Goal: Transaction & Acquisition: Purchase product/service

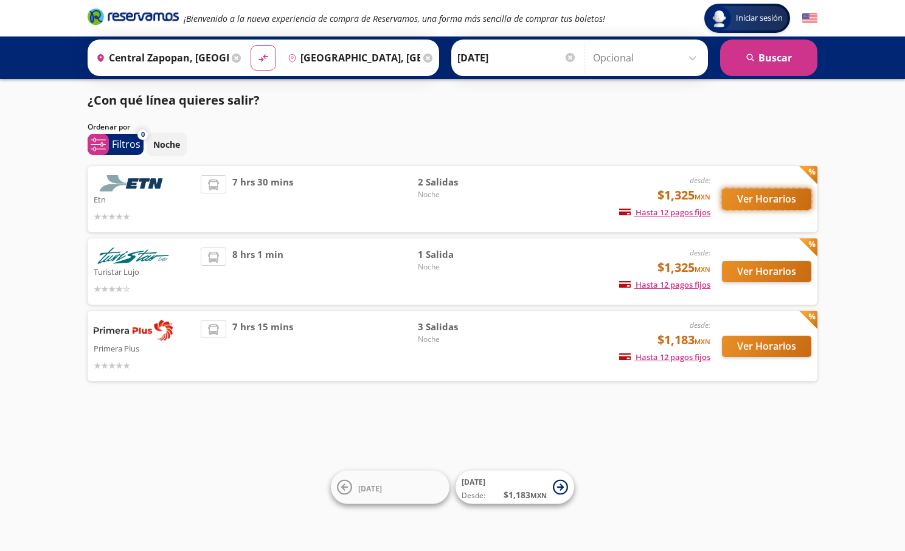
click at [754, 190] on button "Ver Horarios" at bounding box center [766, 199] width 89 height 21
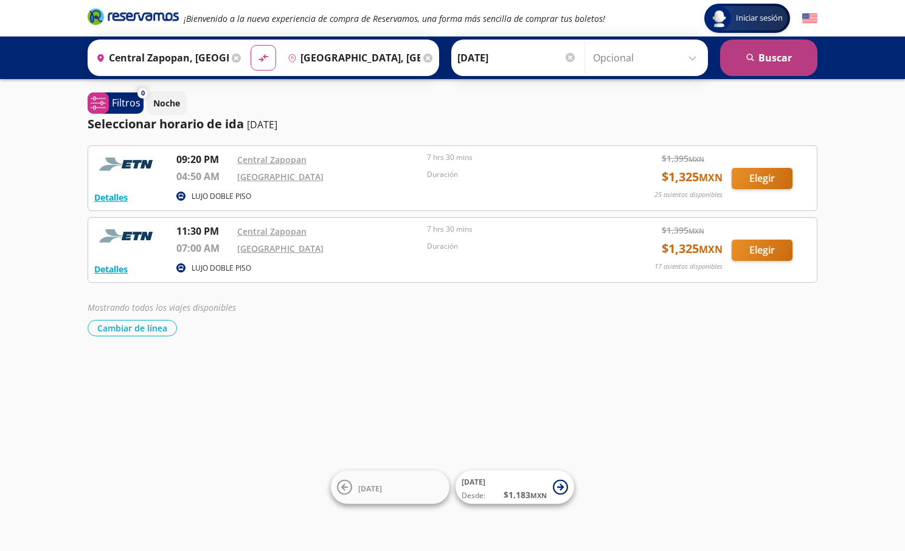
click at [754, 66] on button "search Buscar" at bounding box center [768, 58] width 97 height 37
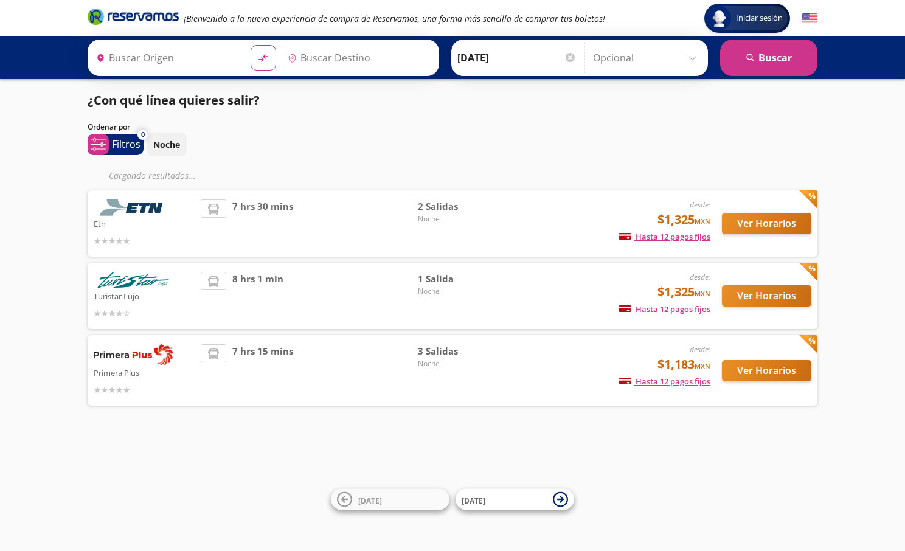
type input "Central Zapopan, Jalisco"
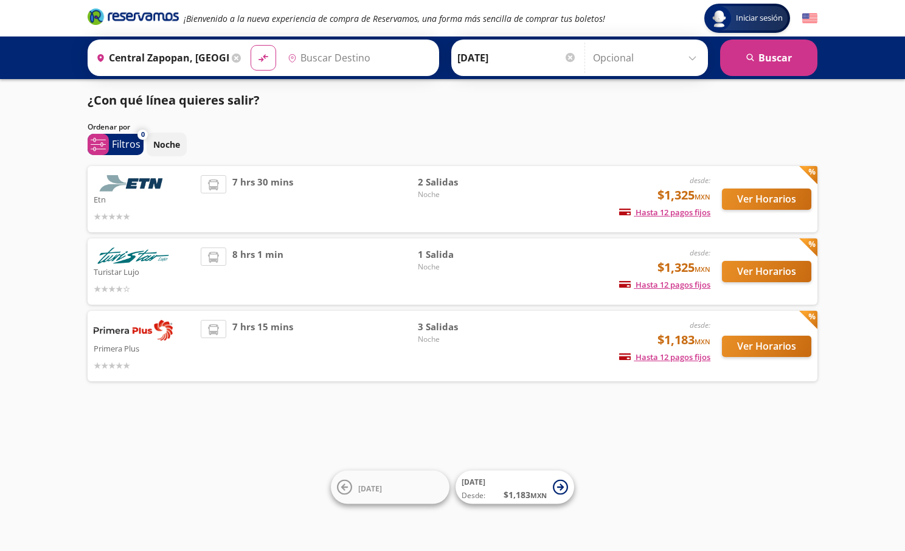
type input "Central del Norte, Distrito Federal"
click at [753, 276] on button "Ver Horarios" at bounding box center [766, 271] width 89 height 21
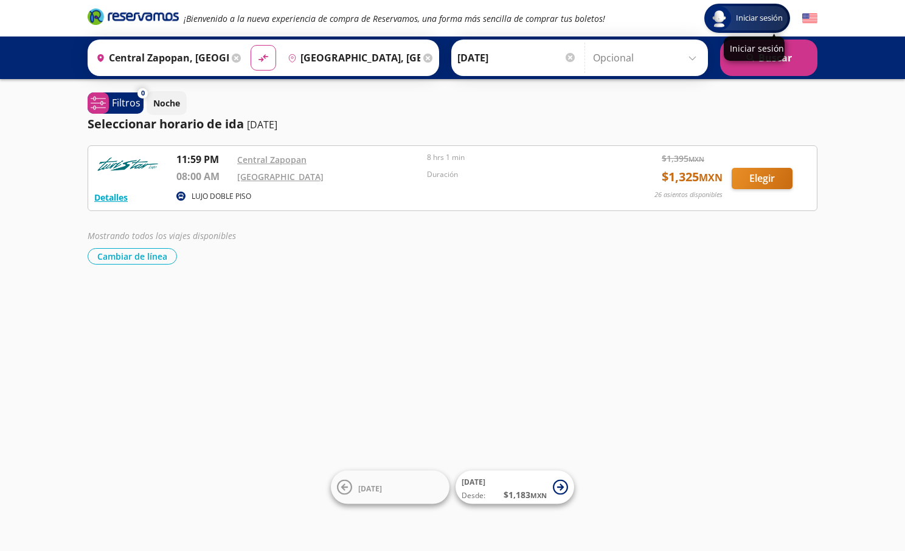
click at [740, 37] on div "Iniciar sesión" at bounding box center [754, 49] width 61 height 24
click at [745, 63] on button "search Buscar" at bounding box center [768, 58] width 97 height 37
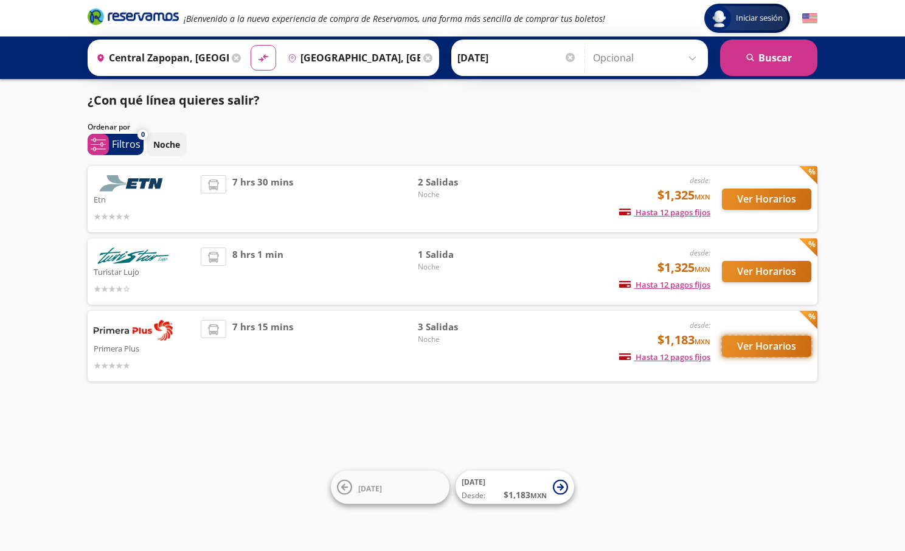
click at [748, 338] on button "Ver Horarios" at bounding box center [766, 346] width 89 height 21
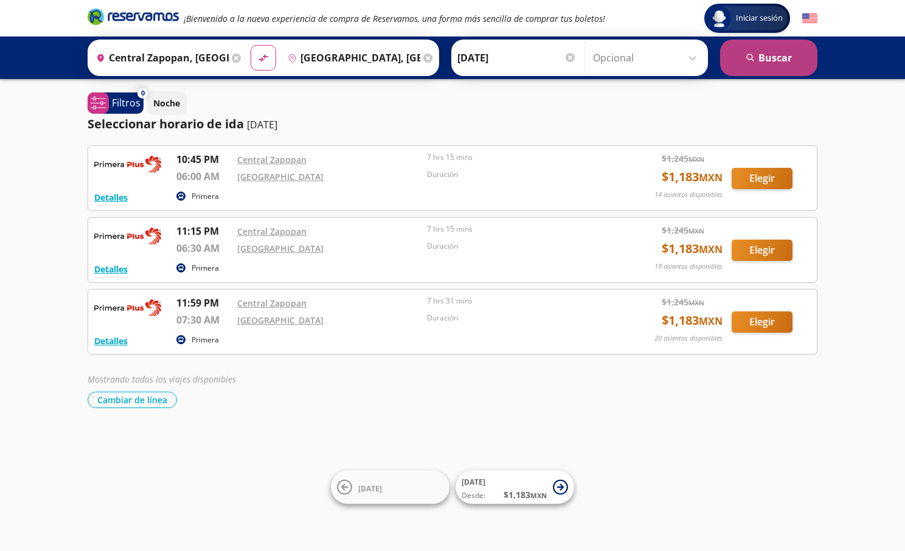
click at [739, 62] on button "search Buscar" at bounding box center [768, 58] width 97 height 37
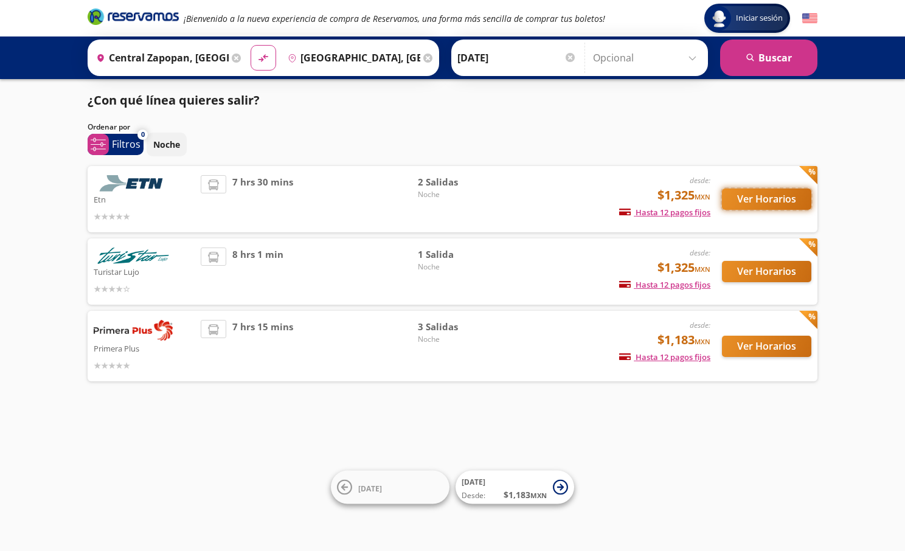
click at [754, 203] on button "Ver Horarios" at bounding box center [766, 199] width 89 height 21
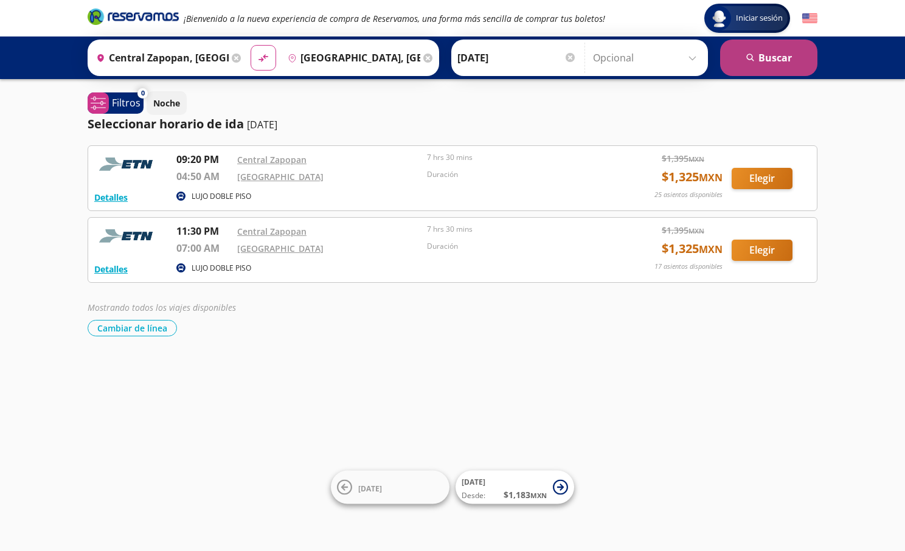
click at [754, 66] on button "search Buscar" at bounding box center [768, 58] width 97 height 37
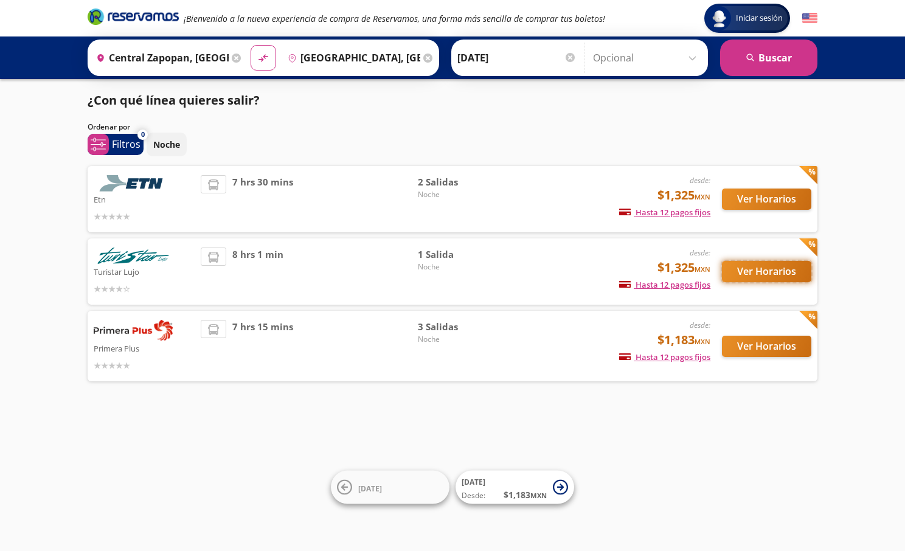
click at [754, 263] on button "Ver Horarios" at bounding box center [766, 271] width 89 height 21
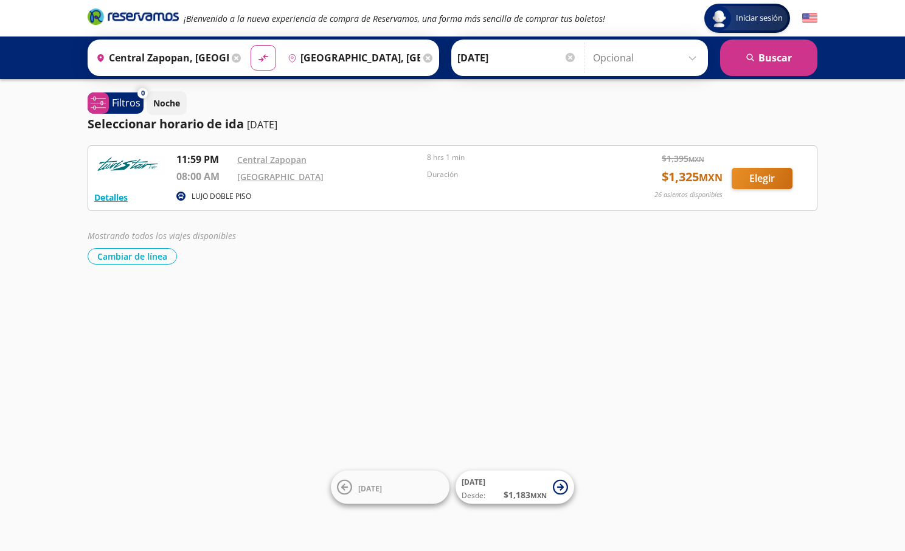
drag, startPoint x: 757, startPoint y: 70, endPoint x: 774, endPoint y: 0, distance: 71.9
click at [754, 69] on button "search Buscar" at bounding box center [768, 58] width 97 height 37
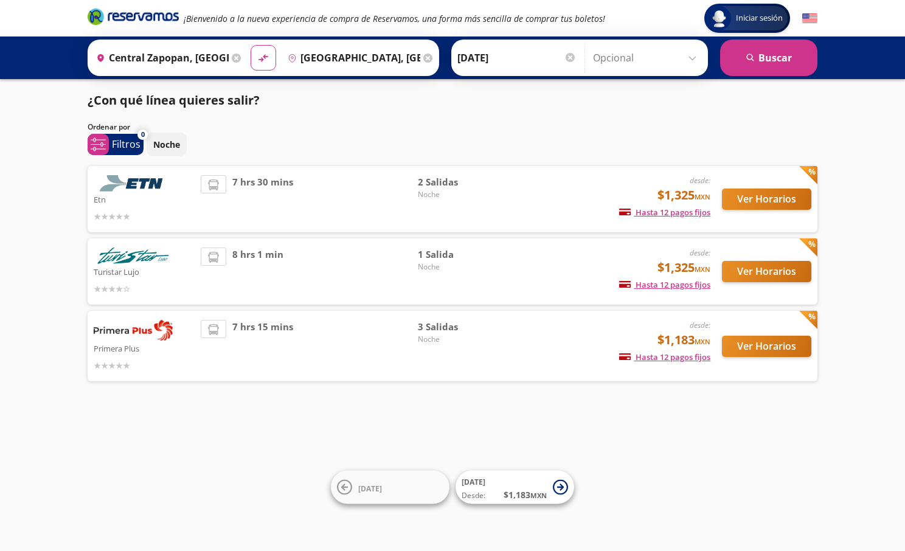
click at [743, 335] on div "Ver Horarios" at bounding box center [761, 346] width 101 height 52
click at [743, 338] on button "Ver Horarios" at bounding box center [766, 346] width 89 height 21
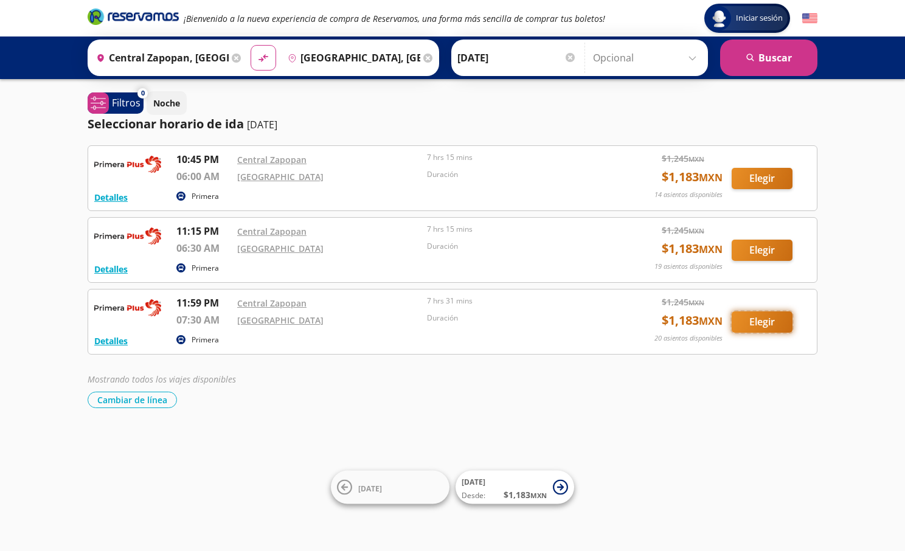
click at [750, 321] on button "Elegir" at bounding box center [762, 321] width 61 height 21
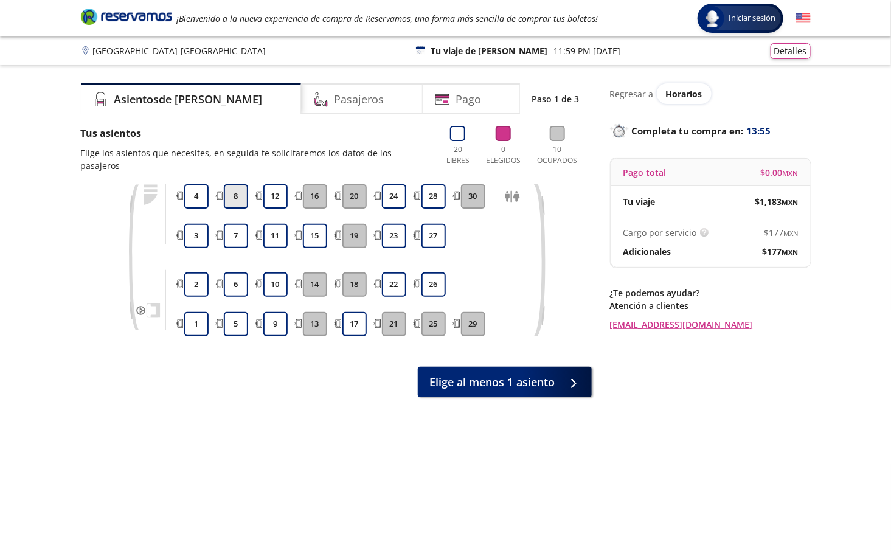
click at [234, 184] on button "8" at bounding box center [236, 196] width 24 height 24
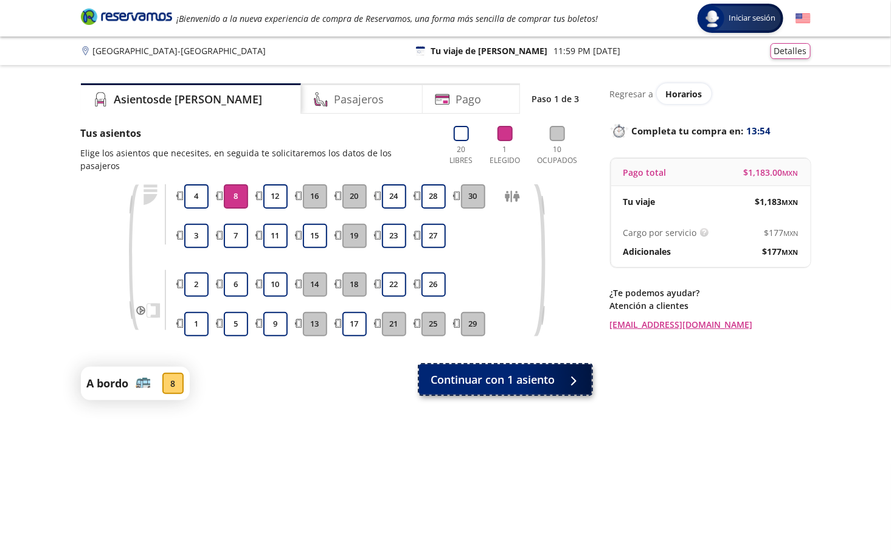
click at [468, 372] on span "Continuar con 1 asiento" at bounding box center [493, 380] width 124 height 16
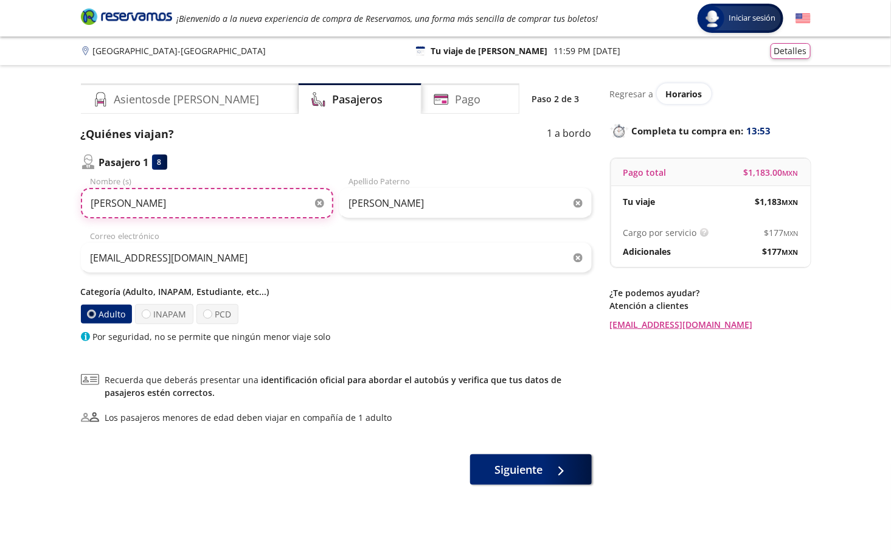
click at [203, 203] on input "IRVING" at bounding box center [207, 203] width 252 height 30
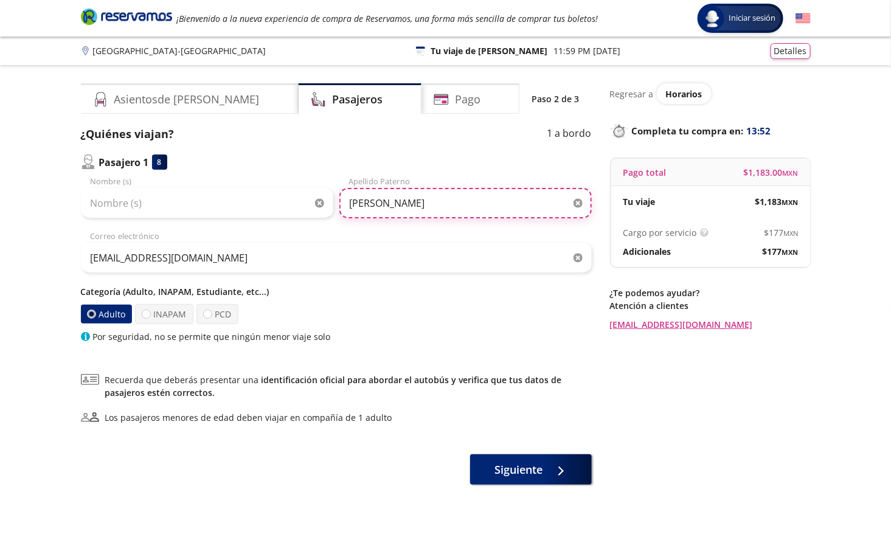
click at [400, 208] on input "HERRERA" at bounding box center [465, 203] width 252 height 30
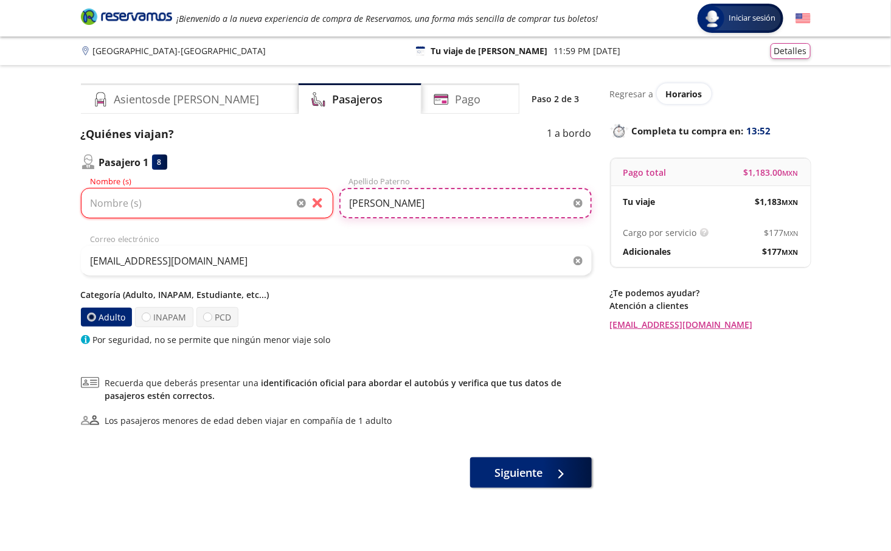
click at [400, 208] on input "HERRERA" at bounding box center [465, 203] width 252 height 30
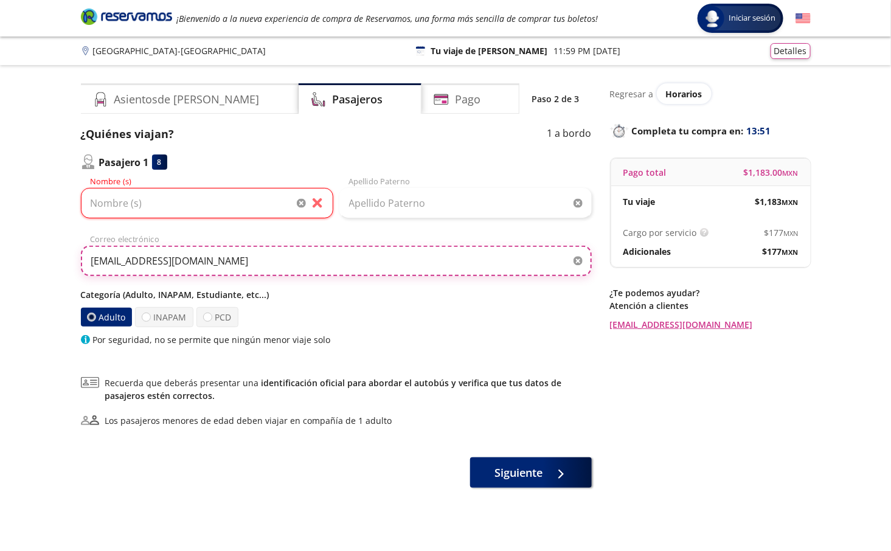
click at [133, 263] on input "mupedherrera@hotmail.com" at bounding box center [336, 261] width 511 height 30
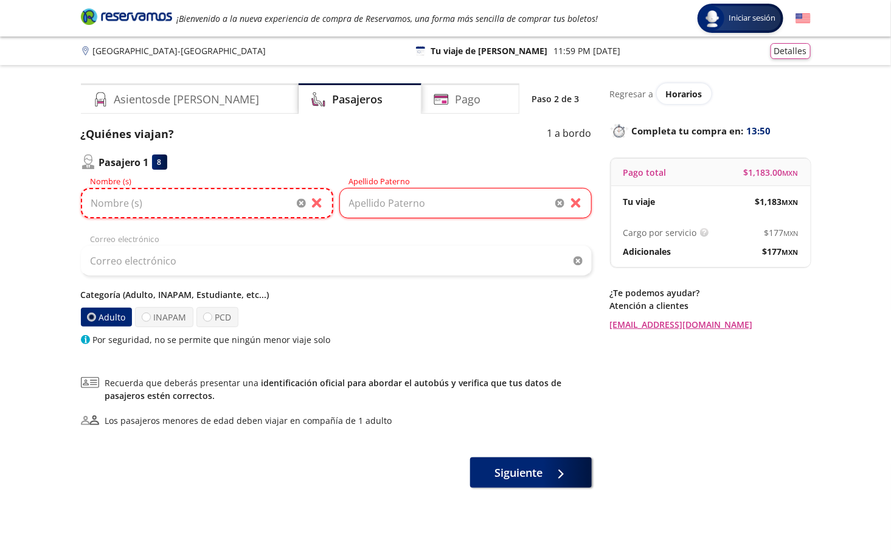
click at [169, 207] on input "Nombre (s)" at bounding box center [207, 203] width 252 height 30
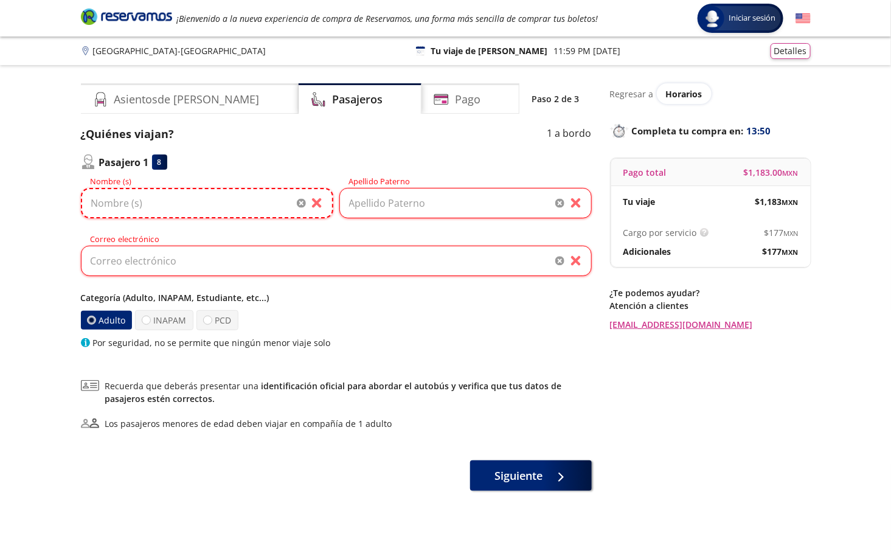
paste input "Jorge Agustín Palma Dozal"
drag, startPoint x: 219, startPoint y: 203, endPoint x: 155, endPoint y: 192, distance: 64.7
click at [155, 192] on input "Jorge Agustín Palma Dozal" at bounding box center [207, 203] width 252 height 30
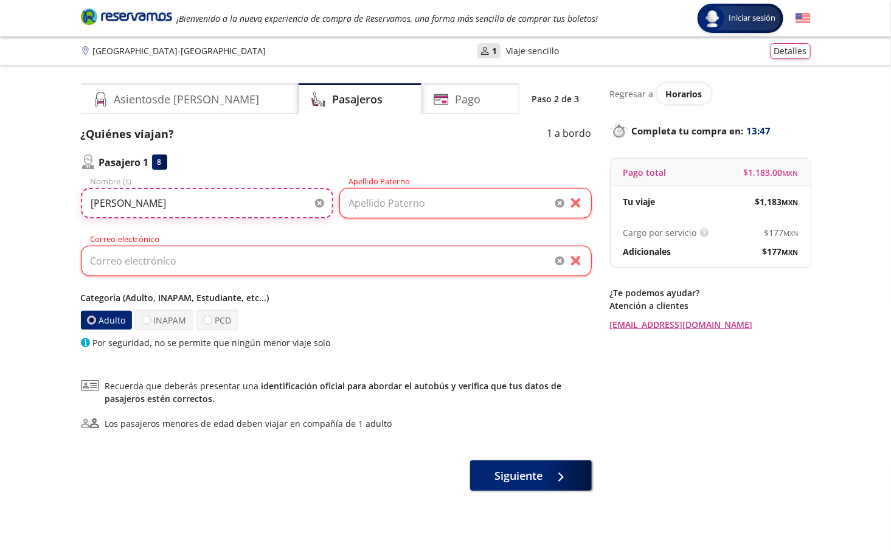
type input "Jorge Agustín"
click at [387, 204] on input "Apellido Paterno" at bounding box center [465, 203] width 252 height 30
paste input "Palma Dozal"
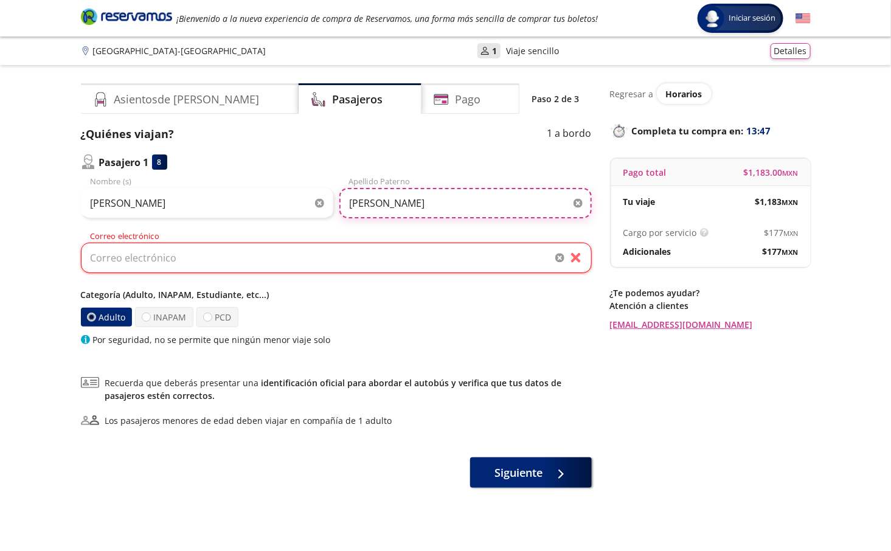
type input "Palma Dozal"
click at [319, 261] on input "Correo electrónico" at bounding box center [336, 258] width 511 height 30
paste input "Jorge.ap147@gmail.com"
type input "Jorge.ap147@gmail.com"
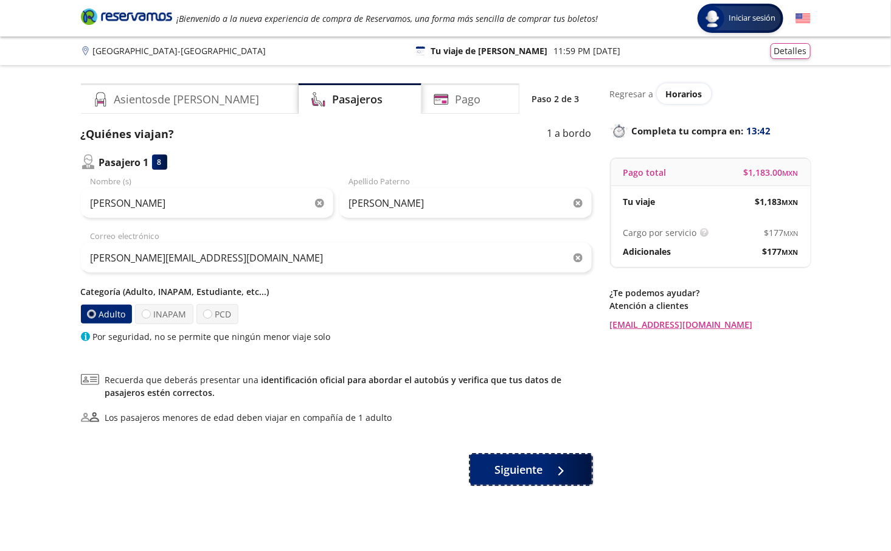
click at [496, 459] on span "Siguiente" at bounding box center [519, 470] width 48 height 16
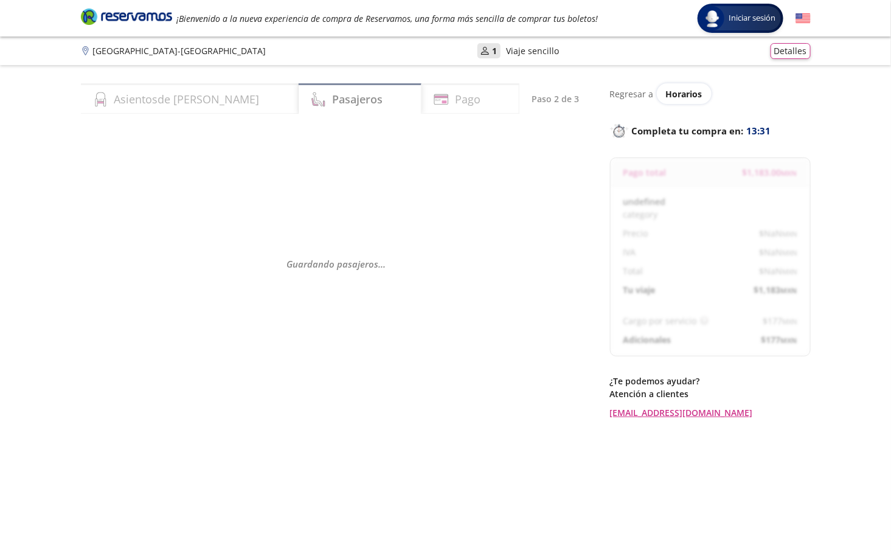
select select "MX"
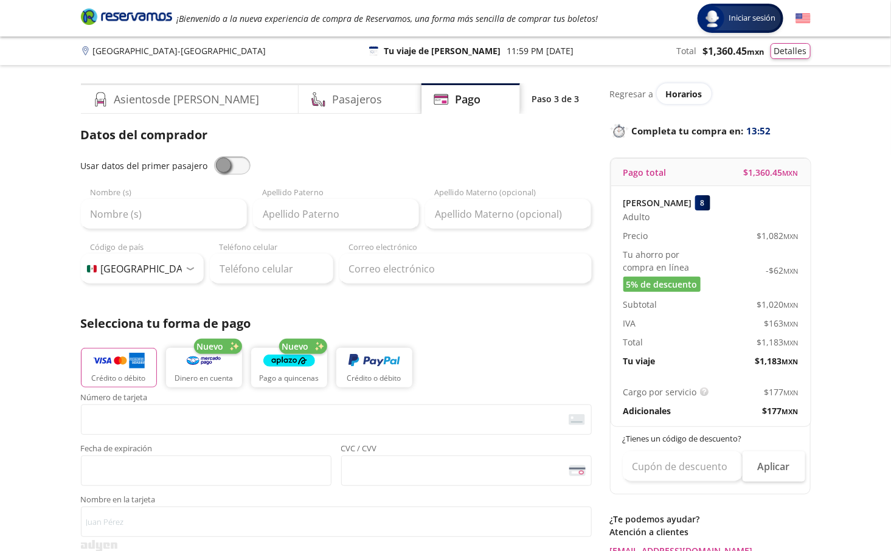
click at [229, 162] on span at bounding box center [232, 165] width 37 height 18
click at [214, 156] on input "checkbox" at bounding box center [214, 156] width 0 height 0
type input "Jorge Agustín"
type input "Palma Dozal"
type input "Jorge.ap147@gmail.com"
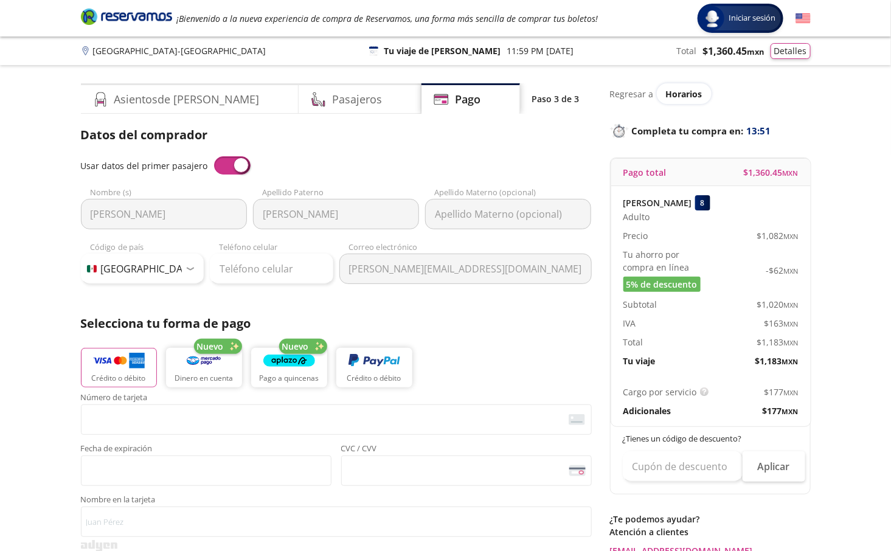
click at [229, 162] on span at bounding box center [232, 165] width 37 height 18
click at [214, 156] on input "checkbox" at bounding box center [214, 156] width 0 height 0
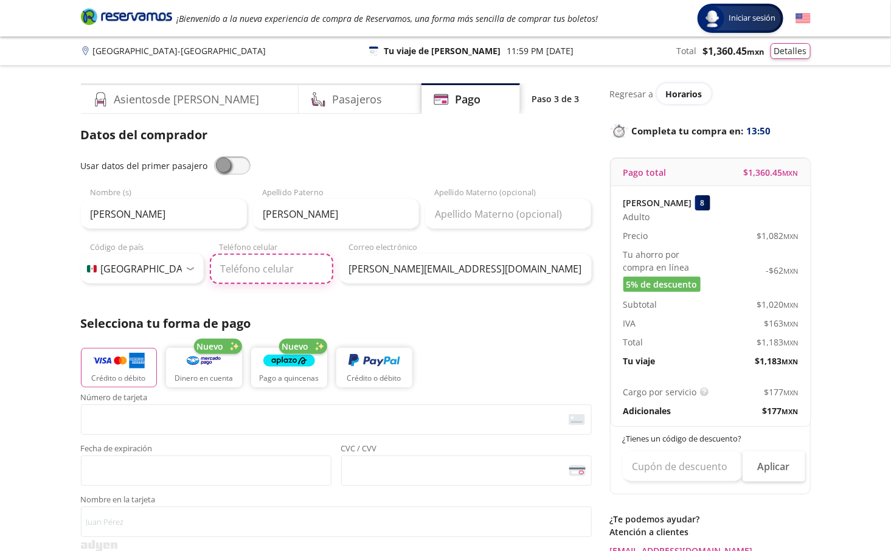
click at [262, 272] on input "Teléfono celular" at bounding box center [272, 269] width 124 height 30
paste input "745 113 6079"
type input "745 113 6079"
click at [29, 341] on div "Group 9 Created with Sketch. Pago Guadalajara - Ciudad de México Iniciar sesión…" at bounding box center [445, 504] width 891 height 1008
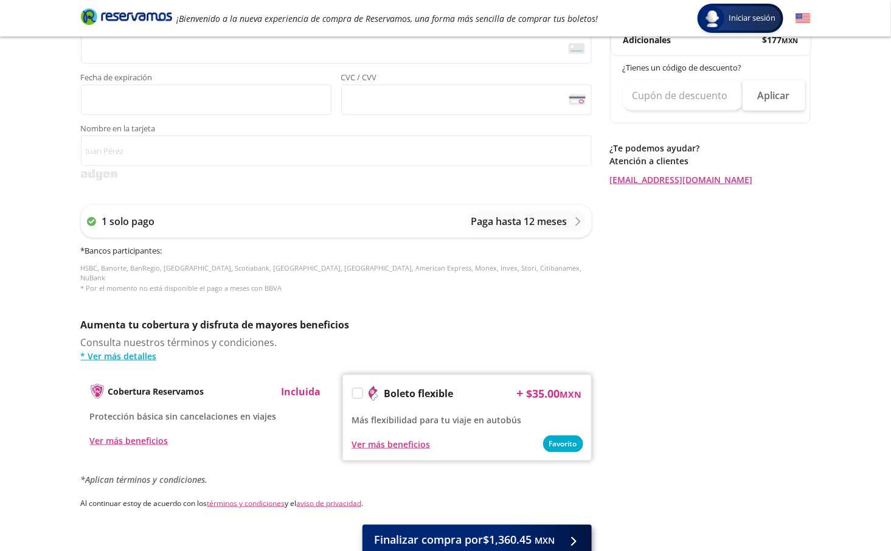
scroll to position [448, 0]
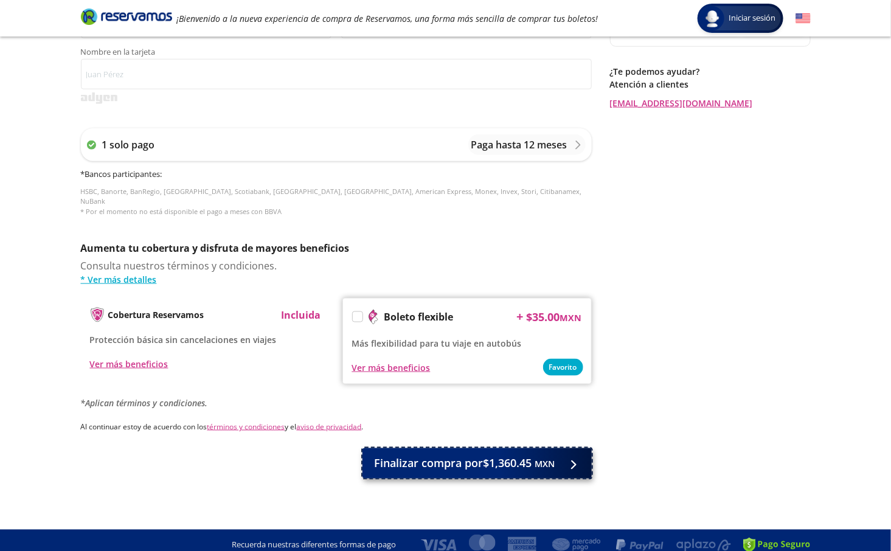
click at [485, 459] on span "Finalizar compra por $1,360.45 MXN" at bounding box center [465, 464] width 181 height 16
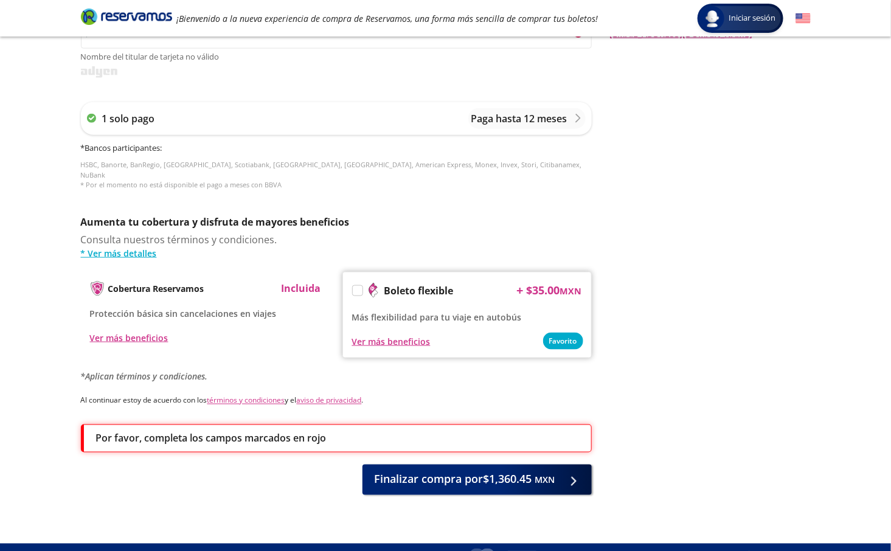
scroll to position [0, 0]
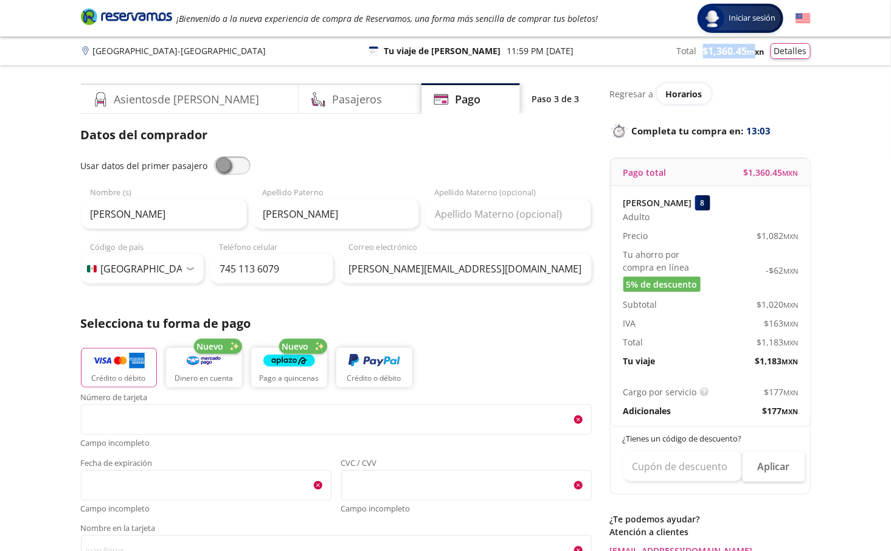
copy span "$ 1,360.45"
drag, startPoint x: 699, startPoint y: 48, endPoint x: 747, endPoint y: 49, distance: 48.1
click at [747, 49] on div "Total $ 1,360.45 MXN Detalles" at bounding box center [744, 51] width 134 height 16
click at [748, 49] on small "MXN" at bounding box center [756, 51] width 17 height 11
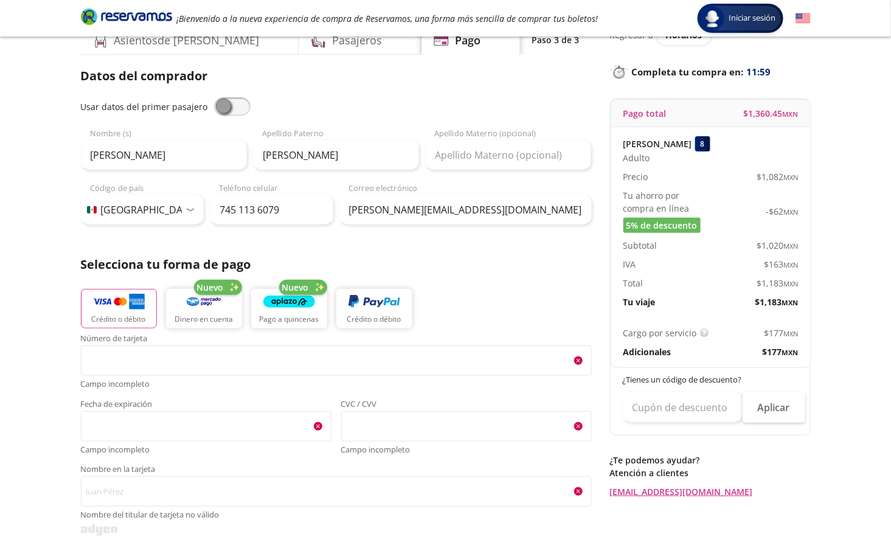
scroll to position [91, 0]
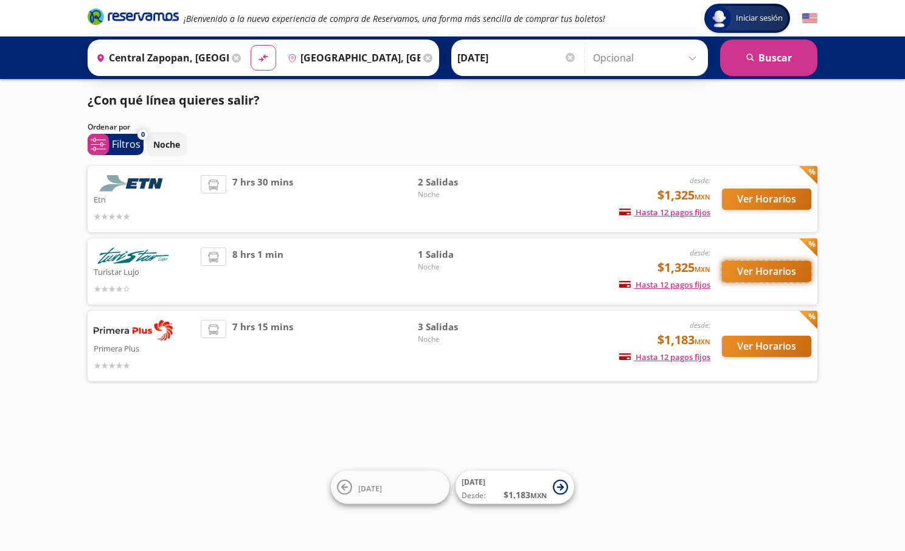
click at [754, 268] on button "Ver Horarios" at bounding box center [766, 271] width 89 height 21
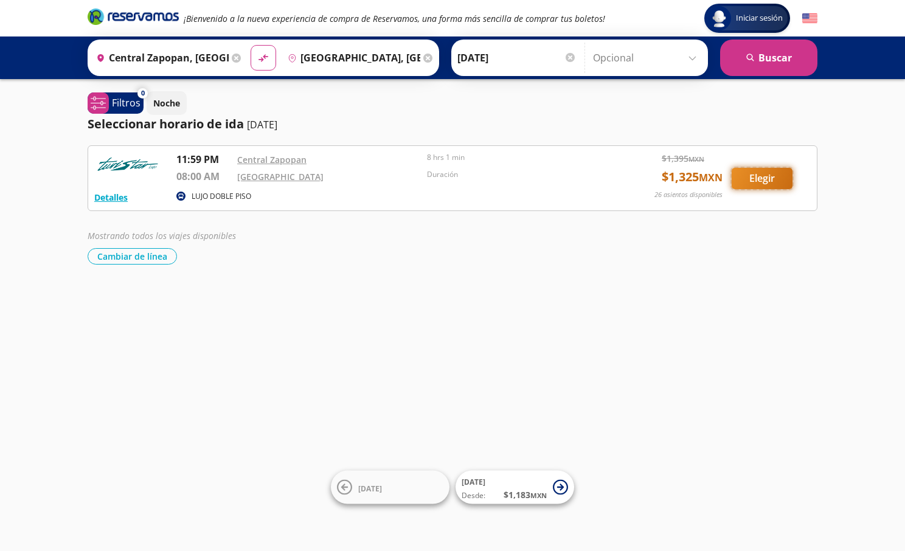
click at [754, 189] on button "Elegir" at bounding box center [762, 178] width 61 height 21
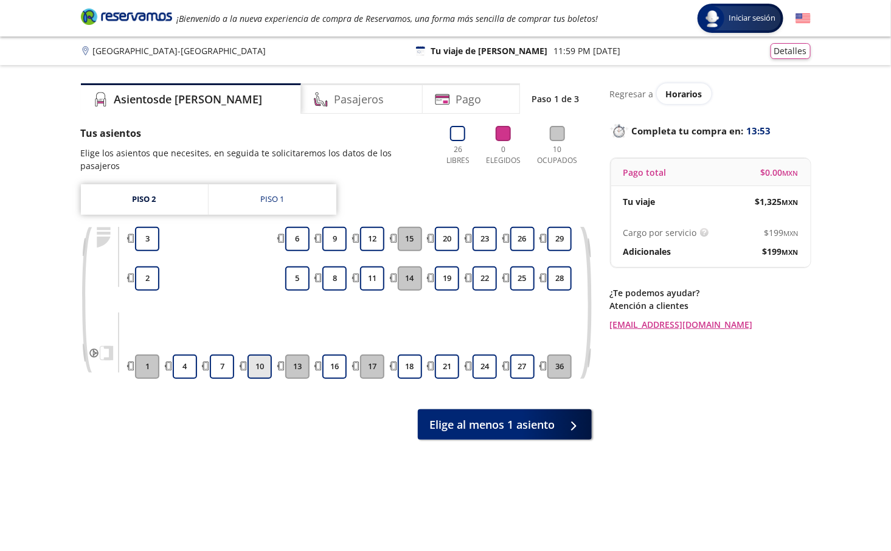
click at [256, 355] on button "10" at bounding box center [260, 367] width 24 height 24
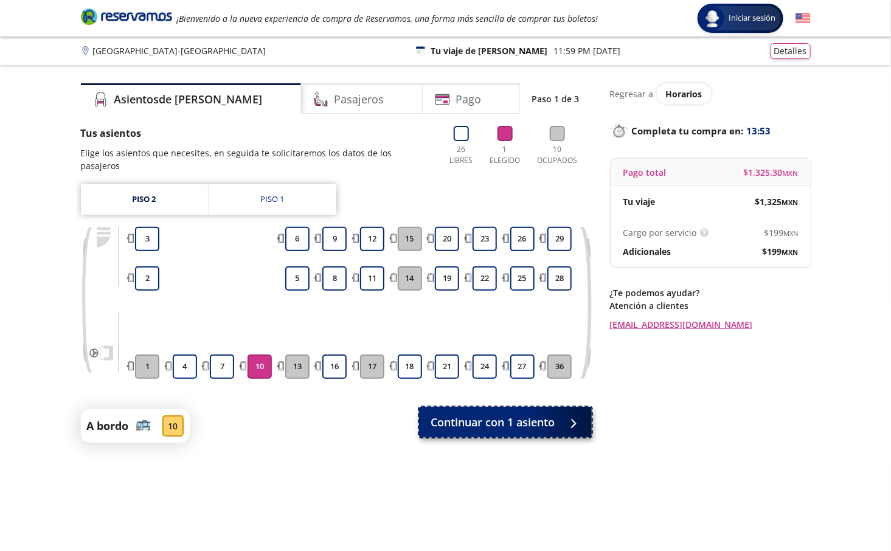
click at [473, 414] on span "Continuar con 1 asiento" at bounding box center [493, 422] width 124 height 16
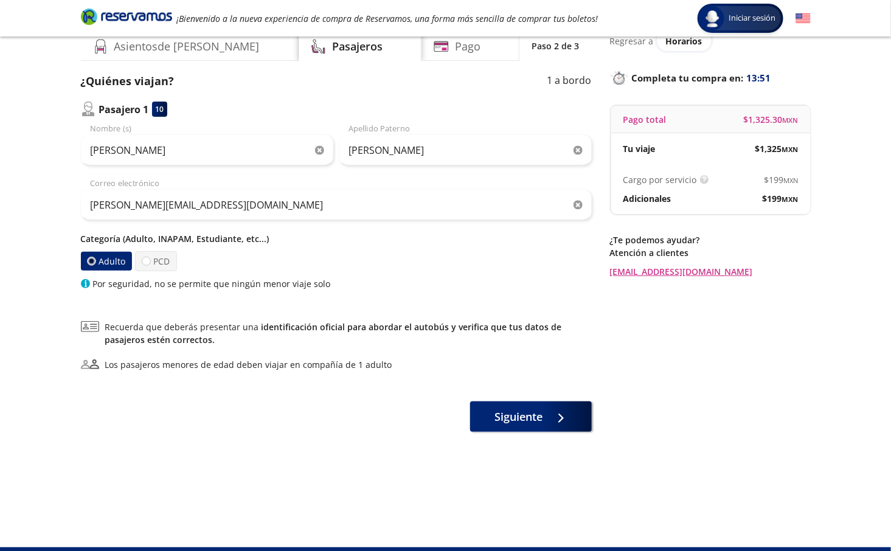
scroll to position [79, 0]
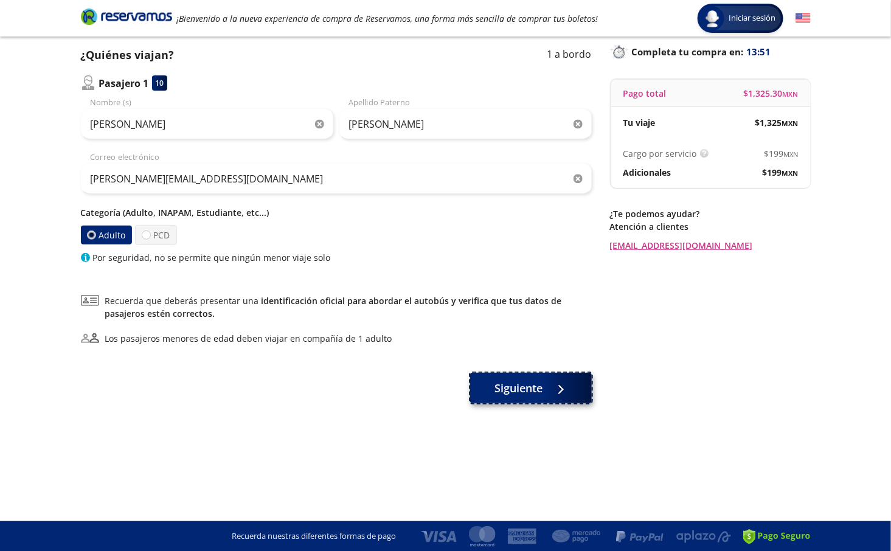
click at [501, 384] on span "Siguiente" at bounding box center [519, 388] width 48 height 16
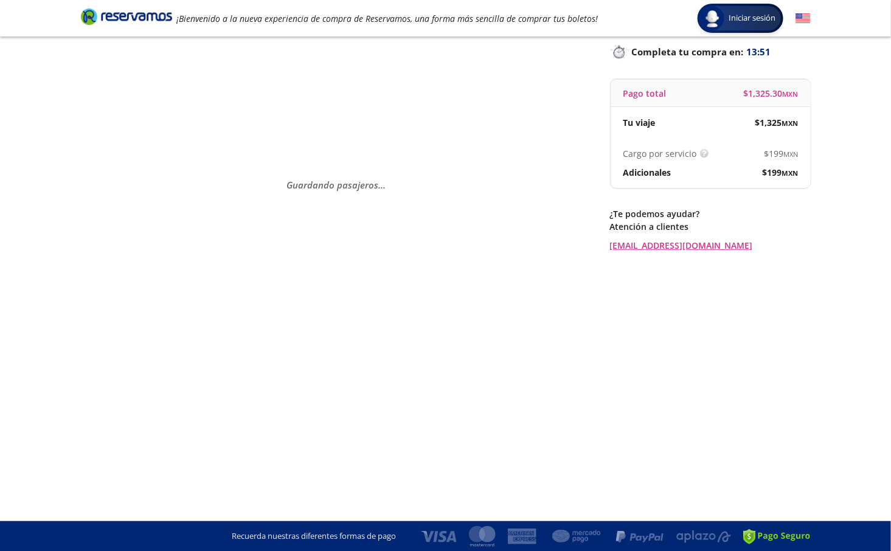
scroll to position [0, 0]
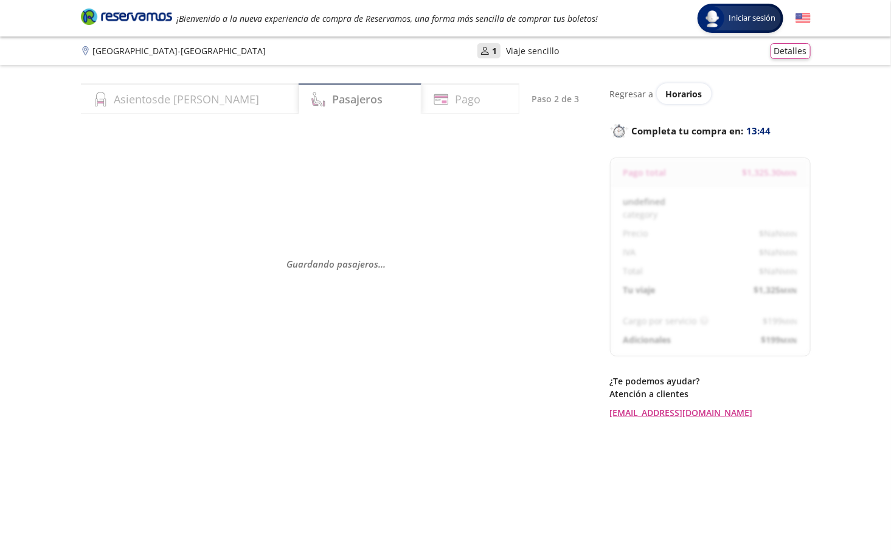
select select "MX"
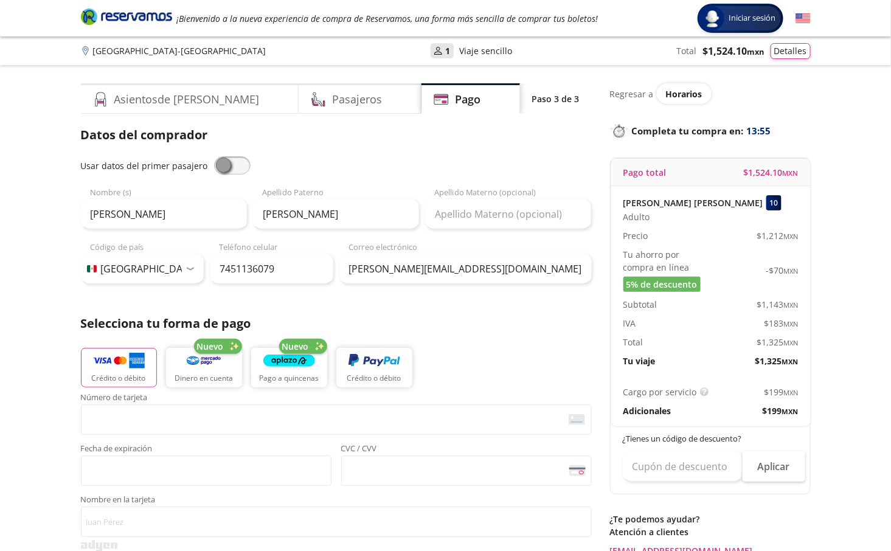
click at [226, 159] on span at bounding box center [232, 165] width 37 height 18
click at [214, 156] on input "checkbox" at bounding box center [214, 156] width 0 height 0
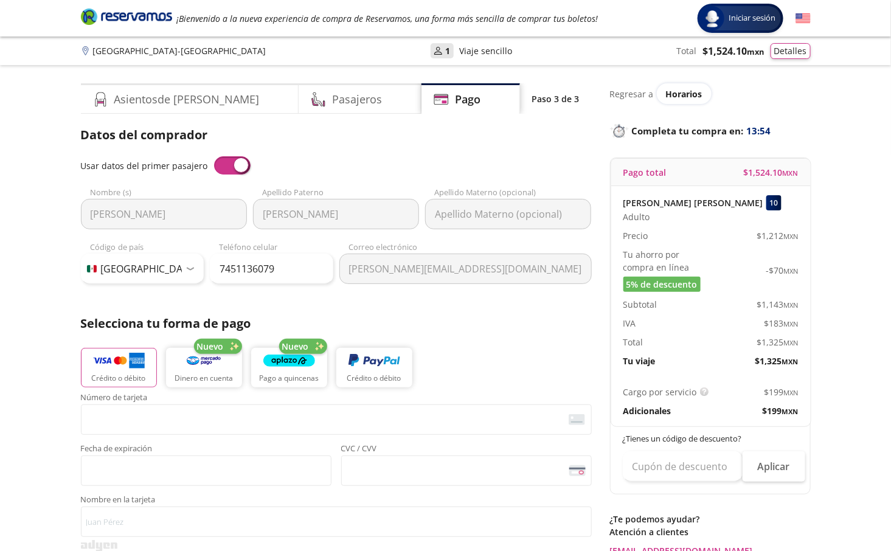
click at [226, 159] on span at bounding box center [232, 165] width 37 height 18
click at [214, 156] on input "checkbox" at bounding box center [214, 156] width 0 height 0
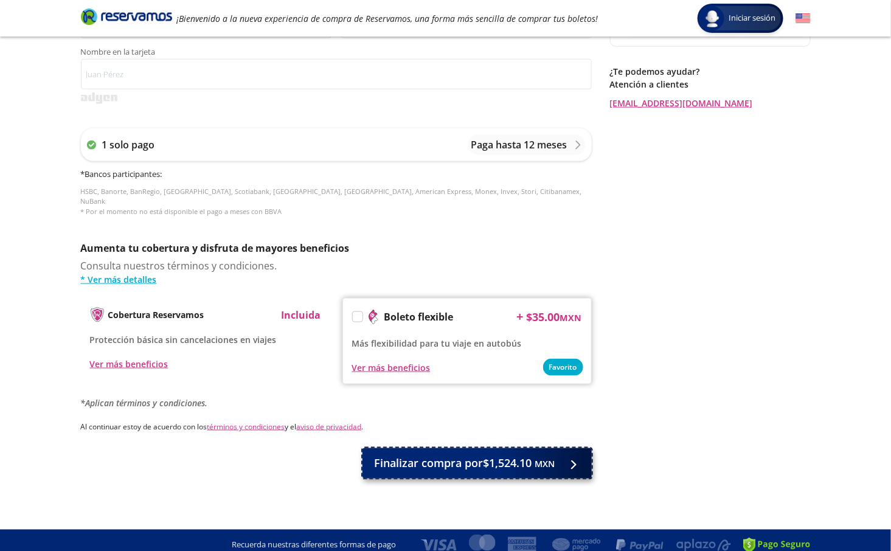
click at [458, 459] on span "Finalizar compra por $1,524.10 MXN" at bounding box center [465, 464] width 181 height 16
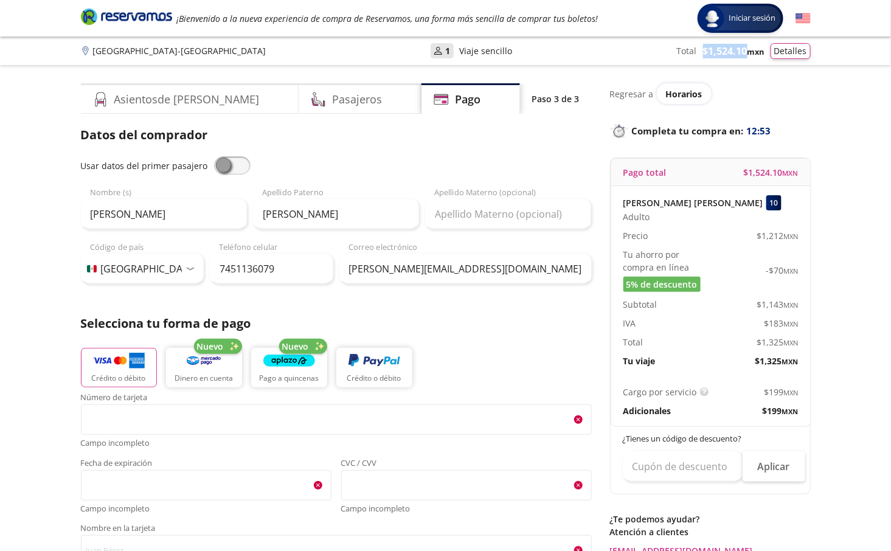
copy span "$ 1,524.10"
drag, startPoint x: 701, startPoint y: 57, endPoint x: 745, endPoint y: 51, distance: 44.2
click at [745, 51] on span "$ 1,524.10 MXN" at bounding box center [733, 51] width 61 height 15
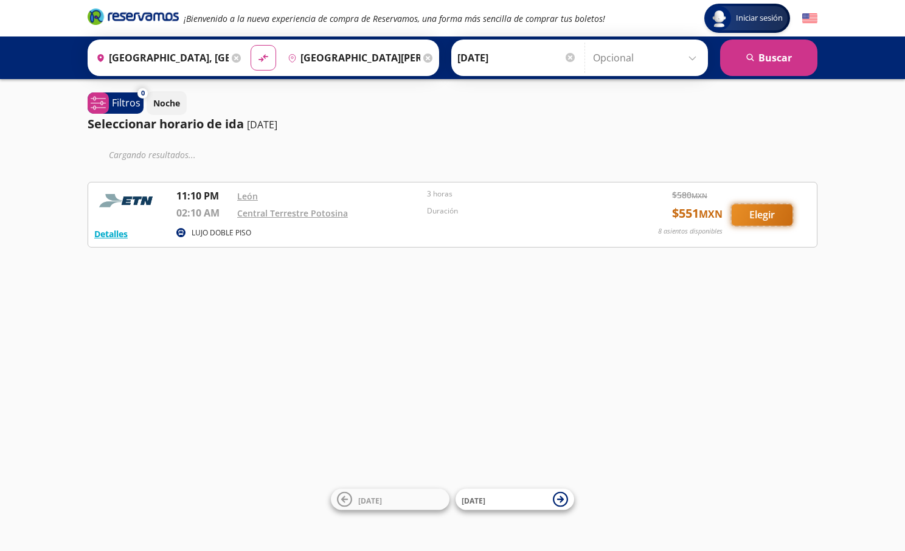
click at [765, 216] on button "Elegir" at bounding box center [762, 214] width 61 height 21
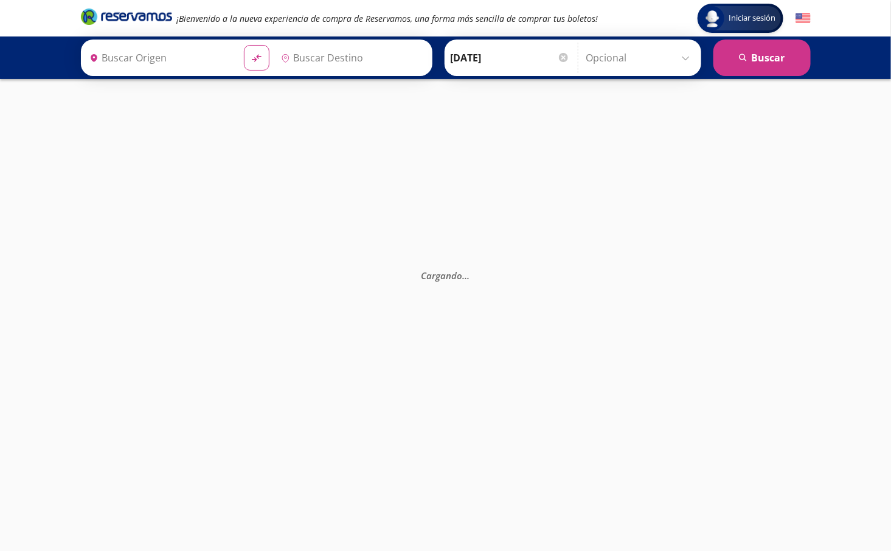
type input "[GEOGRAPHIC_DATA], [GEOGRAPHIC_DATA]"
type input "[GEOGRAPHIC_DATA][PERSON_NAME], [GEOGRAPHIC_DATA][PERSON_NAME]"
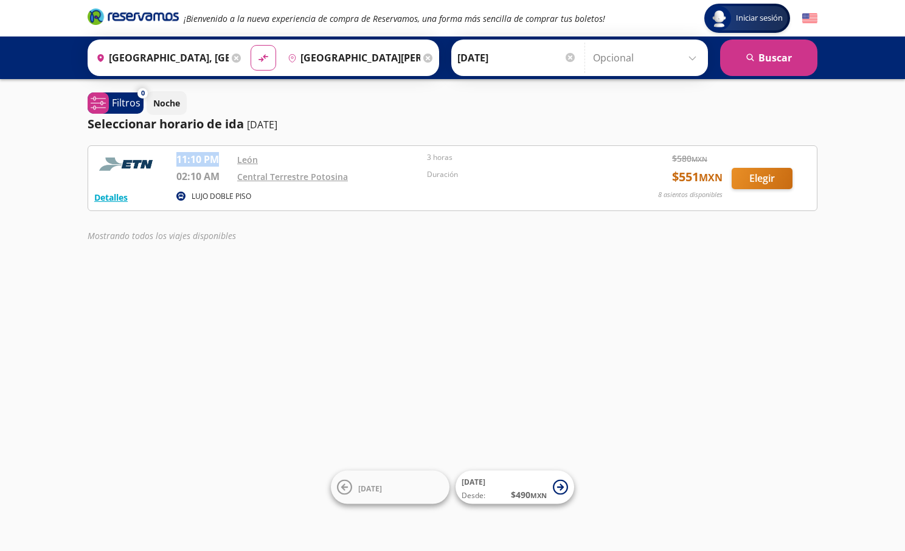
copy p "11:10 PM"
drag, startPoint x: 177, startPoint y: 157, endPoint x: 216, endPoint y: 162, distance: 39.3
click at [216, 162] on p "11:10 PM" at bounding box center [203, 159] width 55 height 15
click at [783, 170] on button "Elegir" at bounding box center [762, 178] width 61 height 21
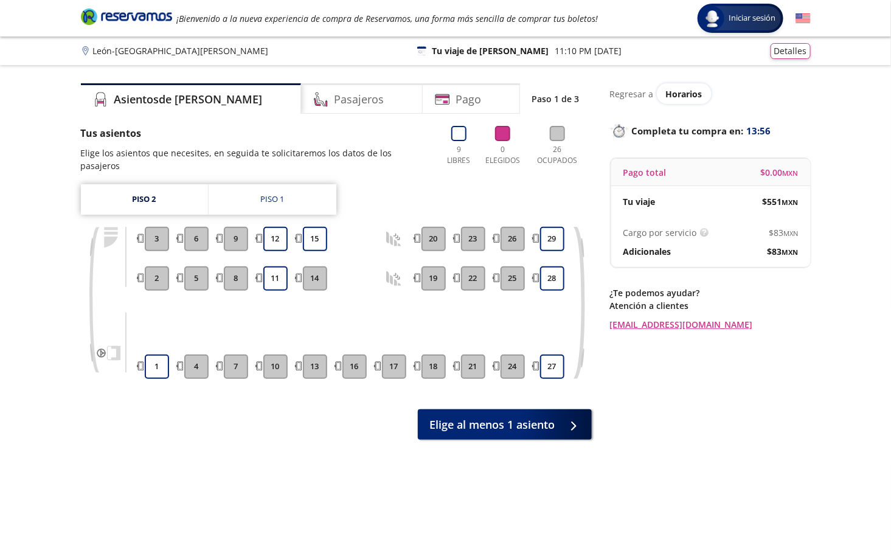
click at [152, 355] on button "1" at bounding box center [157, 367] width 24 height 24
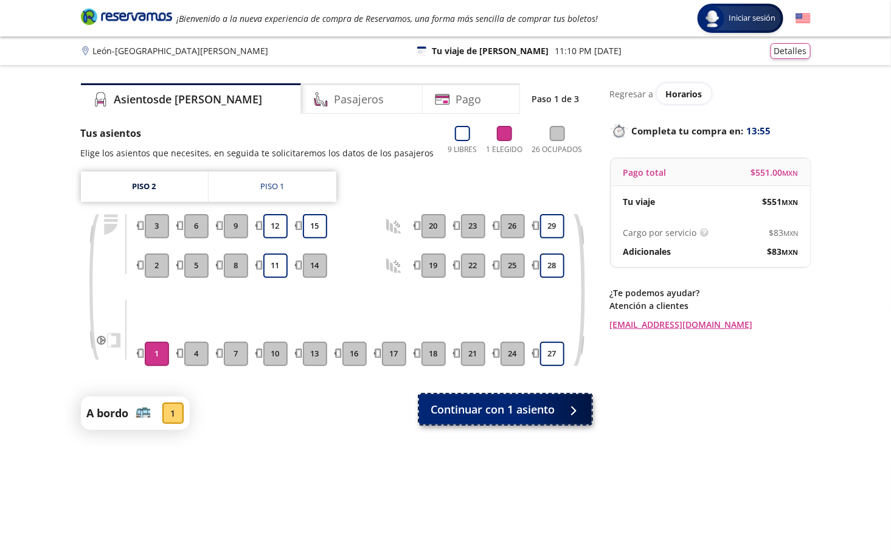
click at [444, 398] on button "Continuar con 1 asiento" at bounding box center [505, 409] width 173 height 30
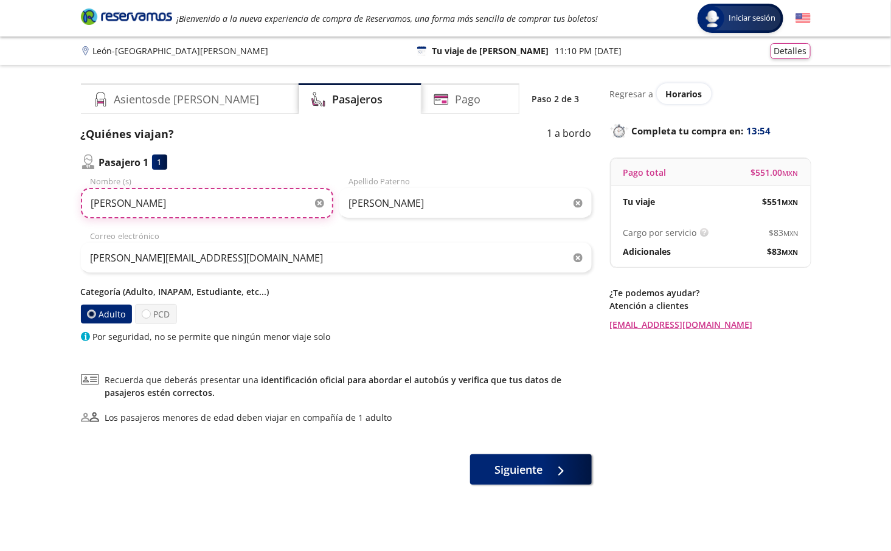
click at [181, 197] on input "[PERSON_NAME]" at bounding box center [207, 203] width 252 height 30
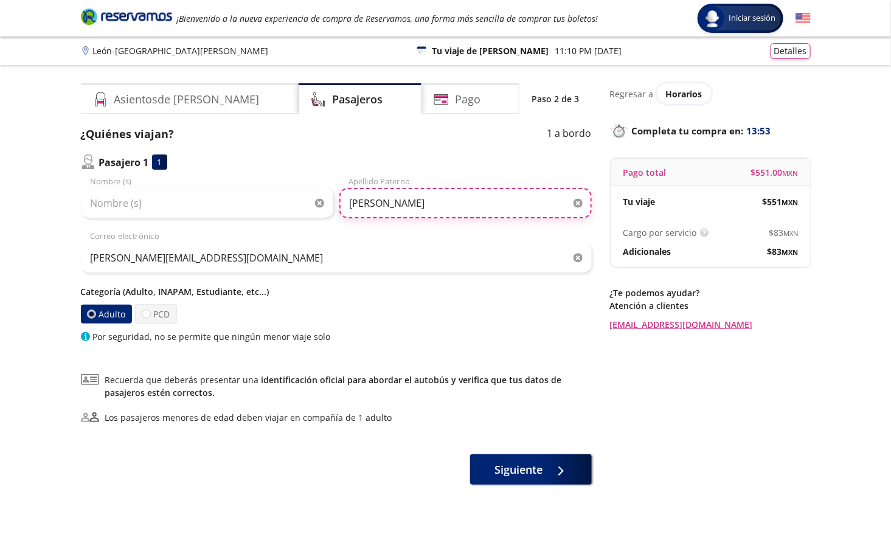
click at [431, 205] on input "[PERSON_NAME]" at bounding box center [465, 203] width 252 height 30
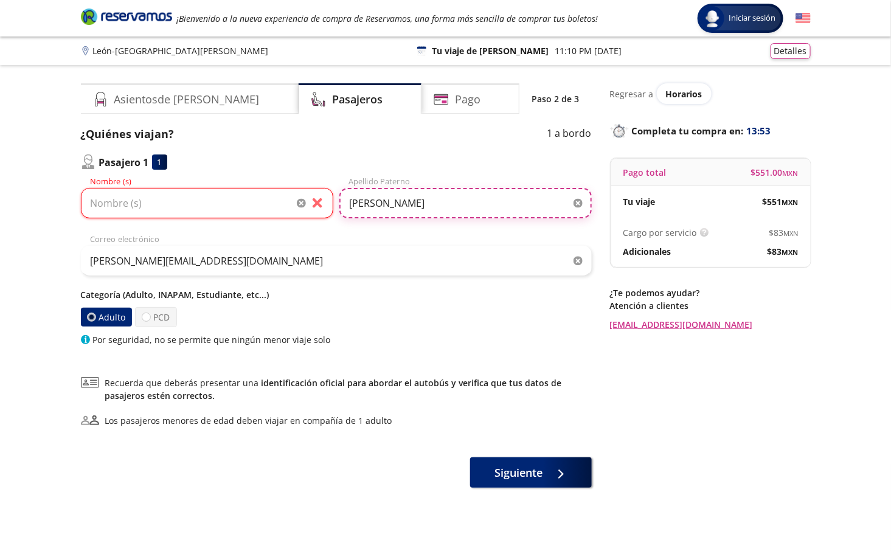
click at [431, 205] on input "[PERSON_NAME]" at bounding box center [465, 203] width 252 height 30
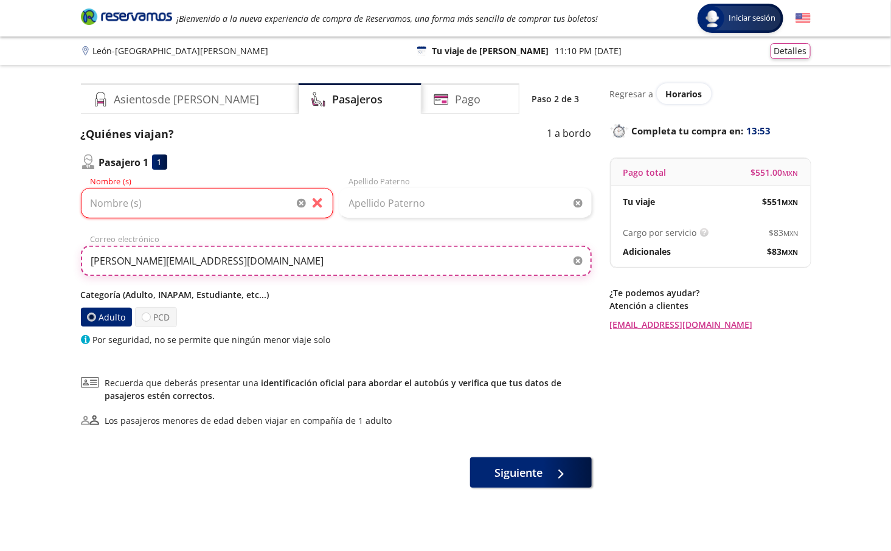
click at [201, 247] on input "[PERSON_NAME][EMAIL_ADDRESS][DOMAIN_NAME]" at bounding box center [336, 261] width 511 height 30
type input "[PERSON_NAME][EMAIL_ADDRESS][DOMAIN_NAME]"
click at [201, 247] on input "[PERSON_NAME][EMAIL_ADDRESS][DOMAIN_NAME]" at bounding box center [336, 261] width 511 height 30
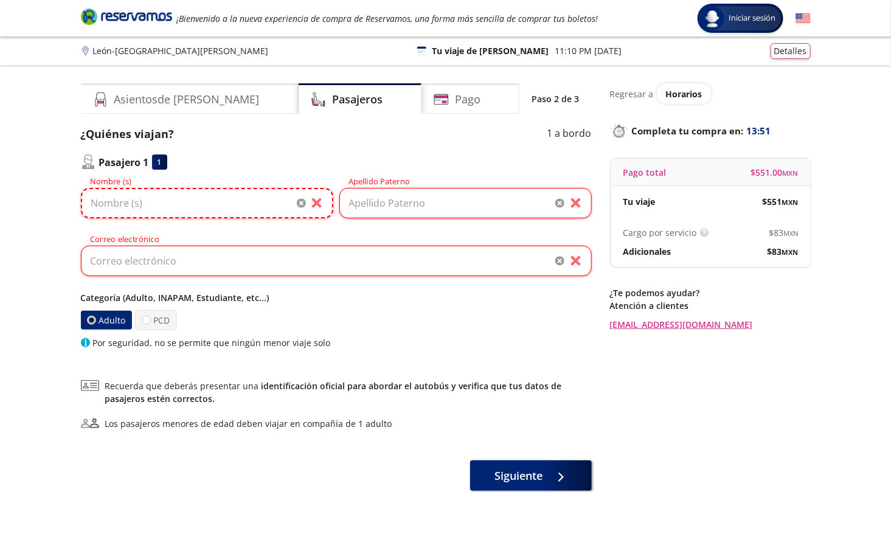
click at [206, 203] on input "Nombre (s)" at bounding box center [207, 203] width 252 height 30
paste input "Maribel Loera Castillo"
drag, startPoint x: 130, startPoint y: 203, endPoint x: 235, endPoint y: 203, distance: 105.9
click at [235, 203] on input "Maribel Loera Castillo" at bounding box center [207, 203] width 252 height 30
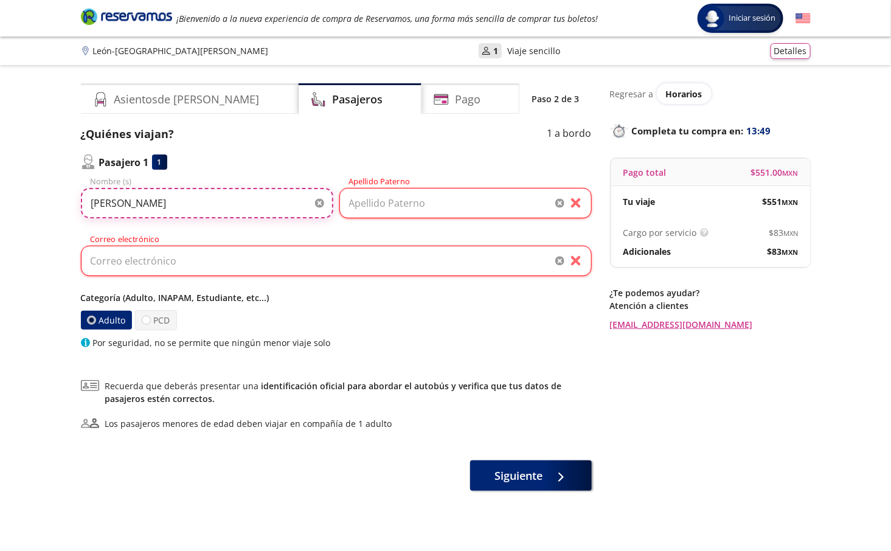
type input "Maribel"
click at [413, 204] on input "Apellido Paterno" at bounding box center [465, 203] width 252 height 30
paste input "Loera Castillo"
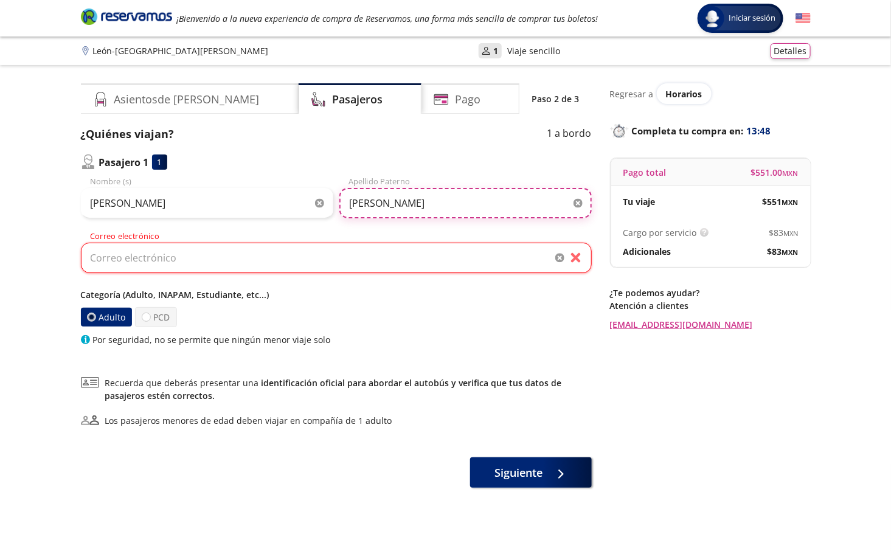
type input "Loera Castillo"
click at [313, 261] on input "Correo electrónico" at bounding box center [336, 258] width 511 height 30
paste input "mmabel_7@hotmIl.com"
type input "mmabel_7@hotmIl.com"
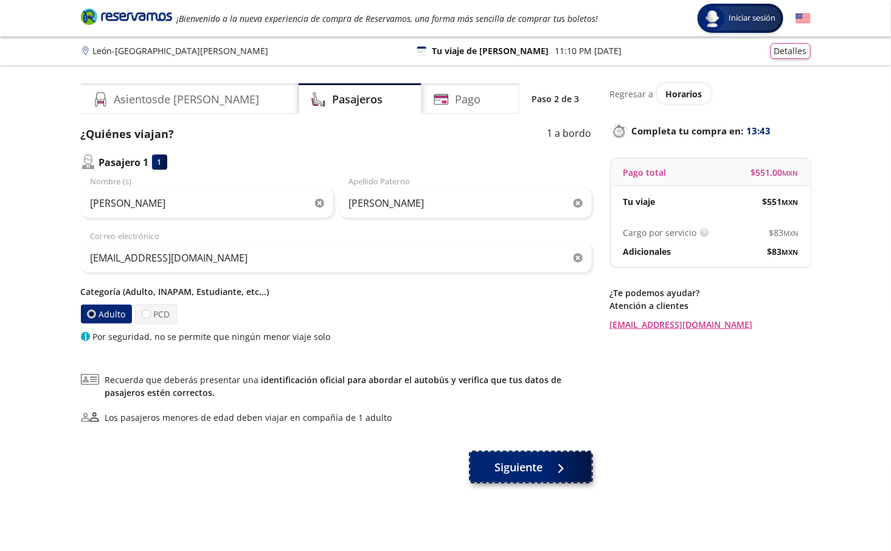
click at [535, 455] on button "Siguiente" at bounding box center [531, 467] width 122 height 30
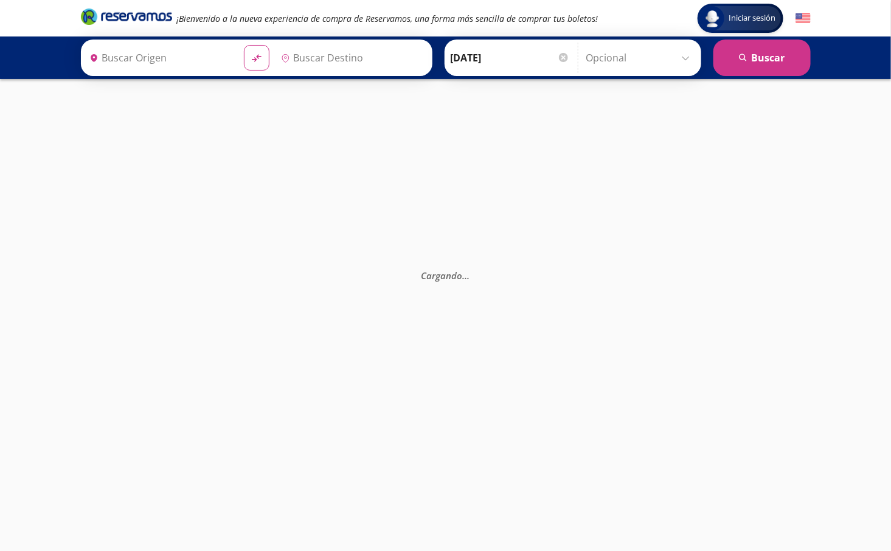
type input "San Luis Potosí, San Luis Potosí"
type input "León, Guanajuato"
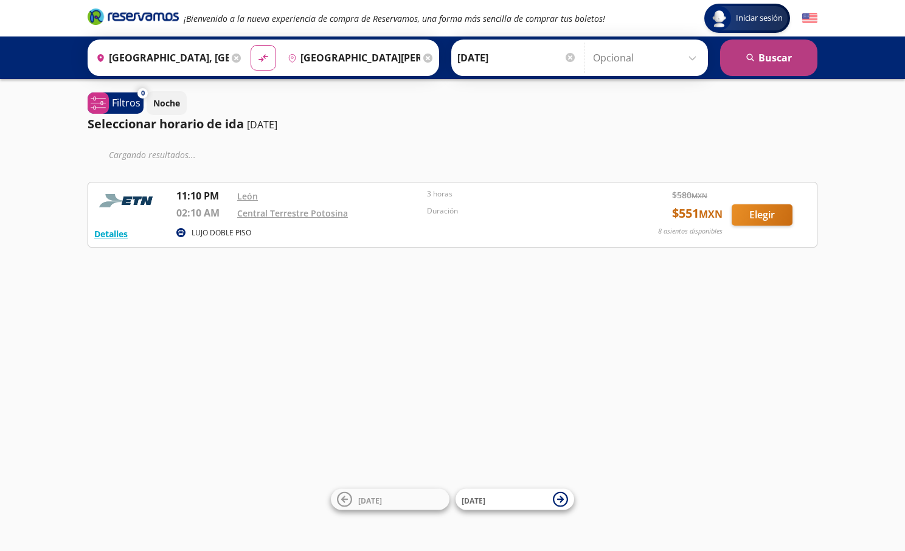
click at [751, 62] on button "search [GEOGRAPHIC_DATA]" at bounding box center [768, 58] width 97 height 37
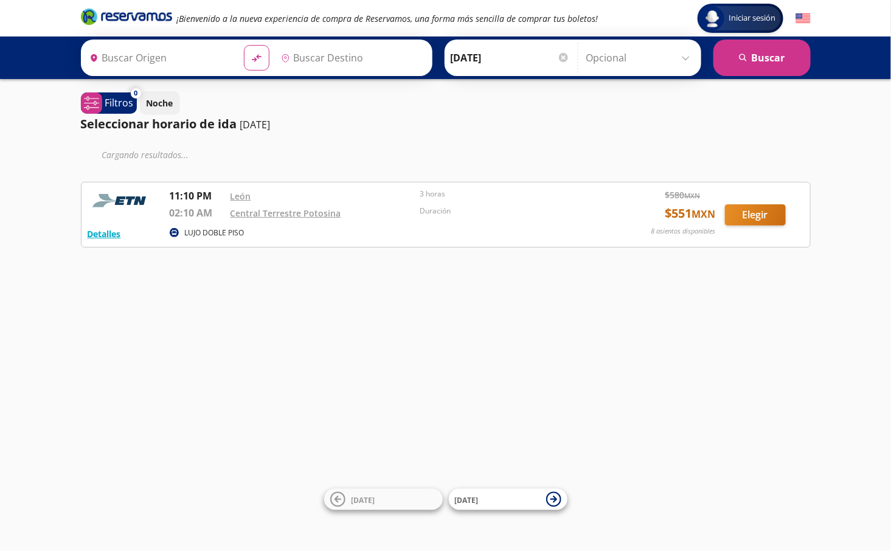
type input "León, Guanajuato"
type input "San Luis Potosí, San Luis Potosí"
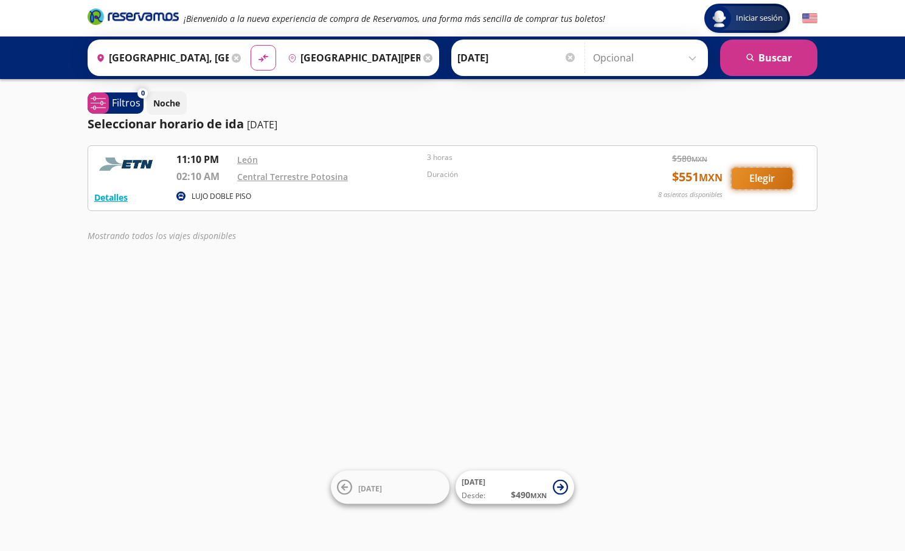
click at [737, 174] on button "Elegir" at bounding box center [762, 178] width 61 height 21
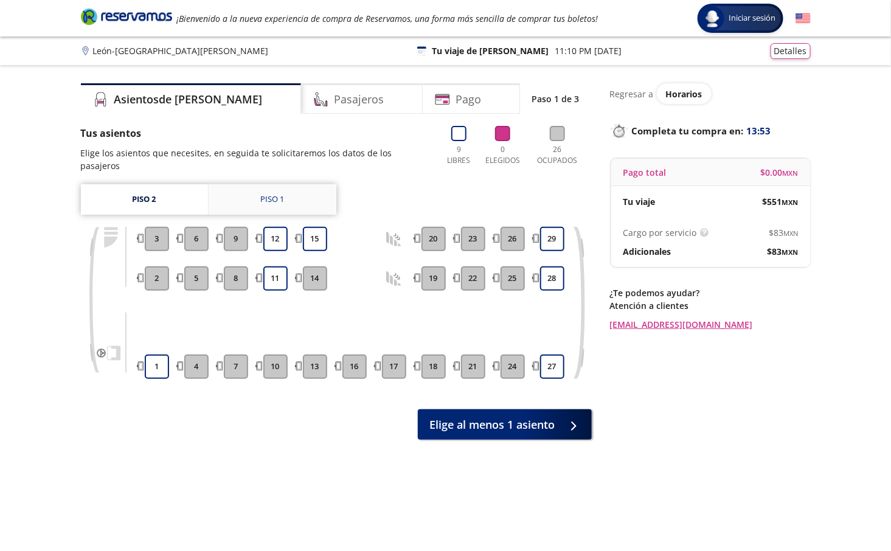
click at [273, 196] on link "Piso 1" at bounding box center [273, 199] width 128 height 30
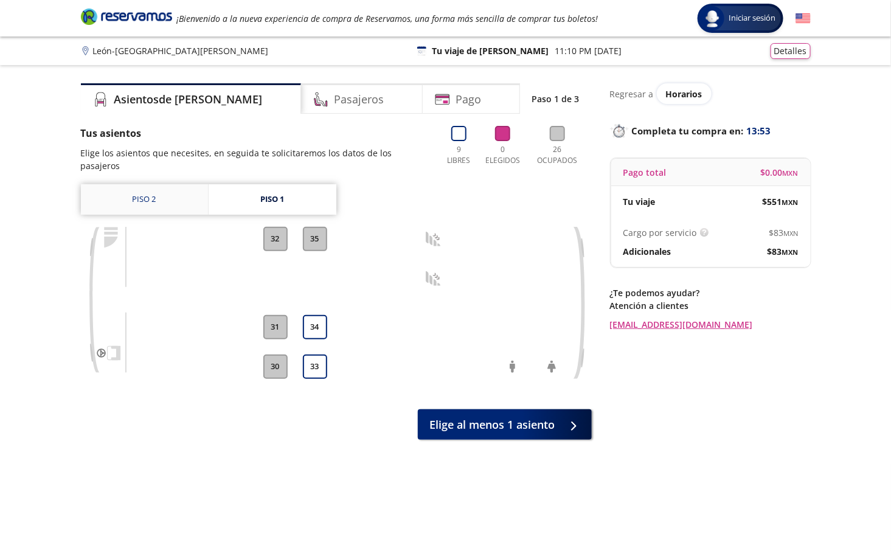
click at [159, 184] on link "Piso 2" at bounding box center [144, 199] width 127 height 30
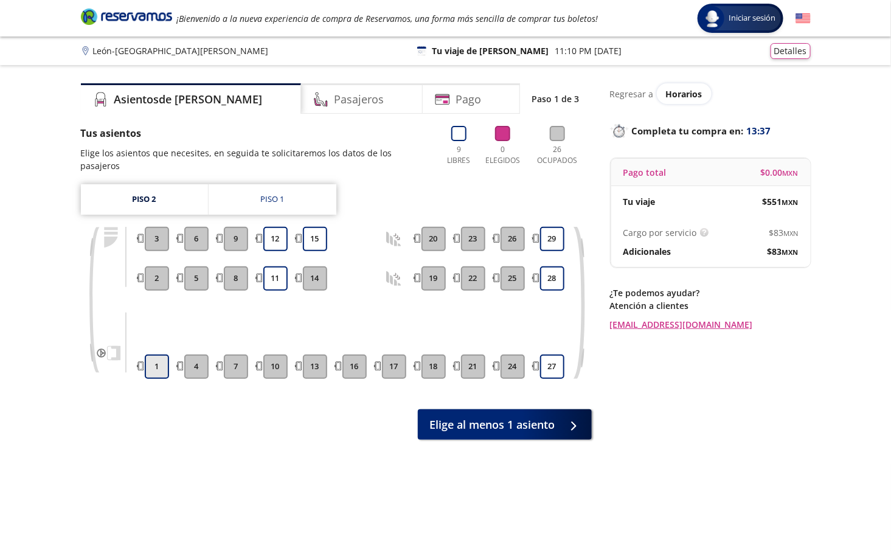
click at [151, 362] on button "1" at bounding box center [157, 367] width 24 height 24
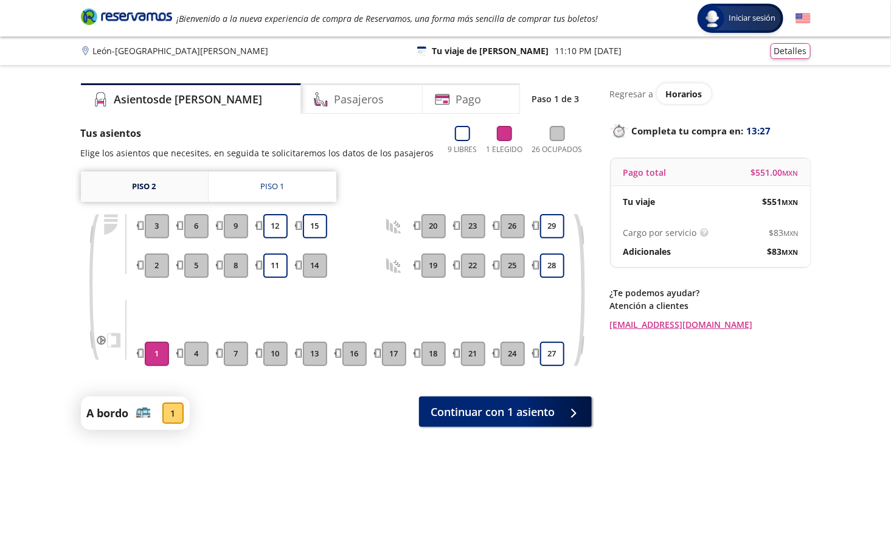
click at [148, 179] on link "Piso 2" at bounding box center [144, 187] width 127 height 30
click at [304, 194] on link "Piso 1" at bounding box center [273, 187] width 128 height 30
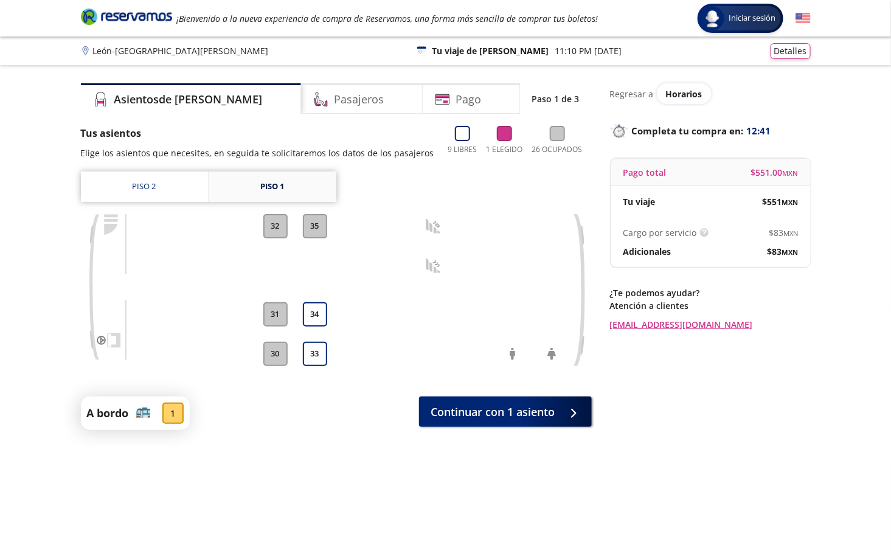
drag, startPoint x: 285, startPoint y: 184, endPoint x: 277, endPoint y: 192, distance: 10.3
click at [284, 184] on div "Piso 1" at bounding box center [272, 187] width 24 height 12
click at [170, 183] on link "Piso 2" at bounding box center [144, 187] width 127 height 30
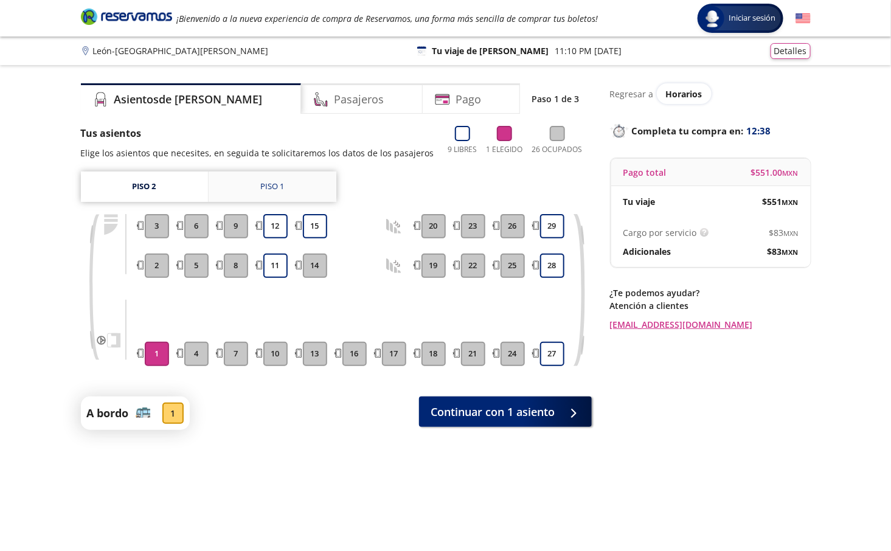
click at [324, 189] on link "Piso 1" at bounding box center [273, 187] width 128 height 30
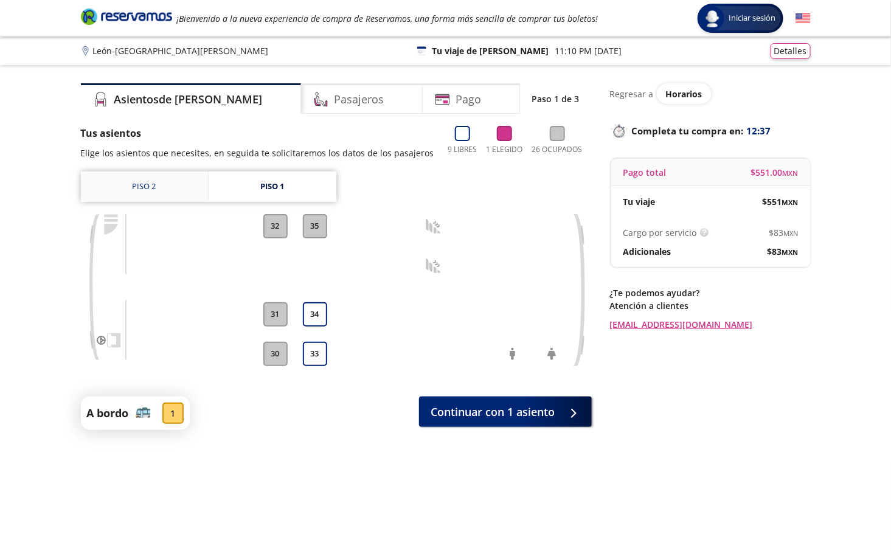
click at [163, 187] on link "Piso 2" at bounding box center [144, 187] width 127 height 30
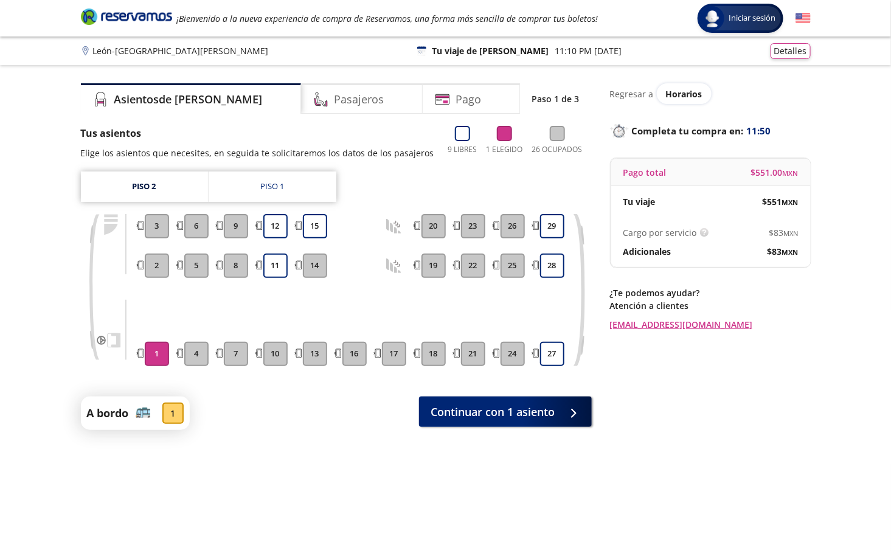
drag, startPoint x: 281, startPoint y: 221, endPoint x: 429, endPoint y: 309, distance: 171.8
click at [281, 221] on button "12" at bounding box center [275, 226] width 24 height 24
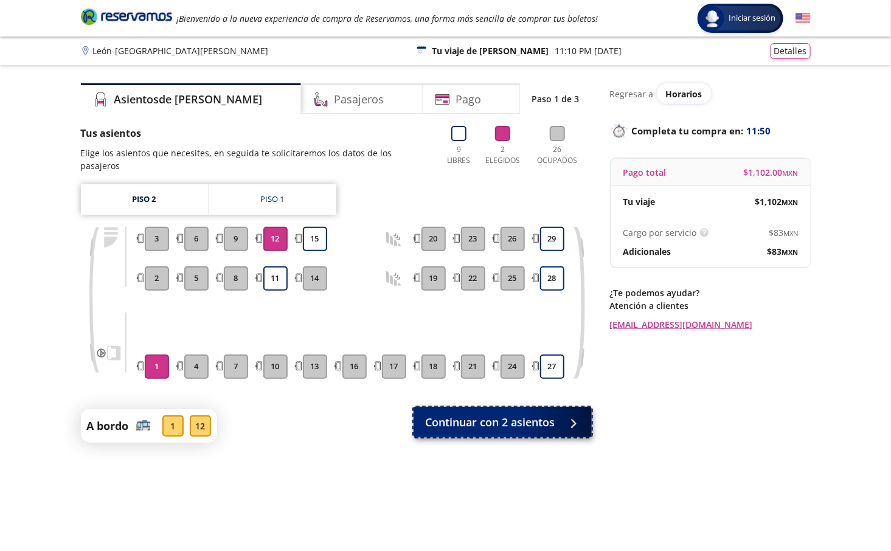
click at [496, 414] on span "Continuar con 2 asientos" at bounding box center [491, 422] width 130 height 16
click at [163, 355] on button "1" at bounding box center [157, 367] width 24 height 24
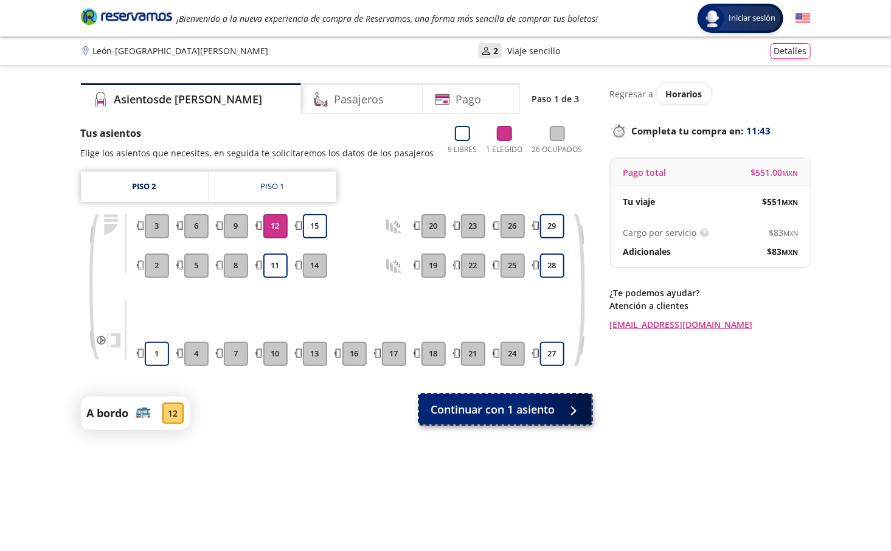
click at [524, 419] on button "Continuar con 1 asiento" at bounding box center [505, 409] width 173 height 30
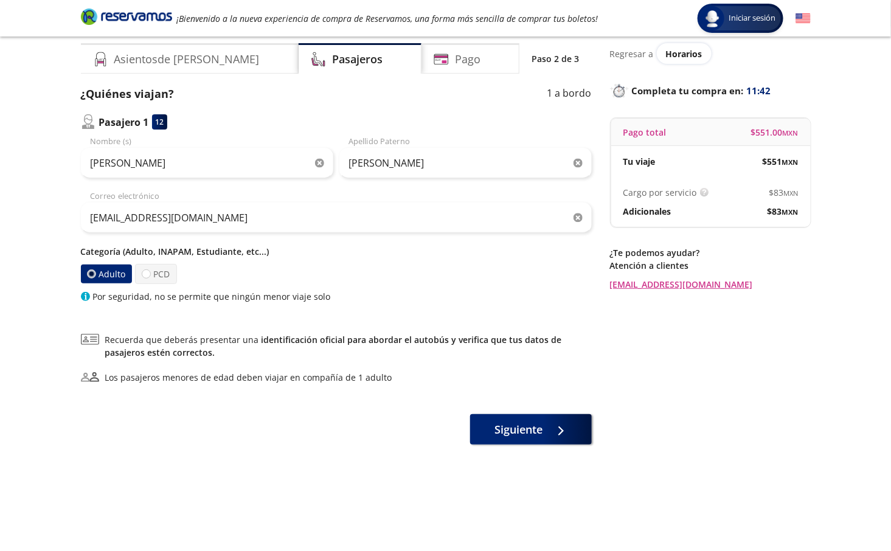
scroll to position [79, 0]
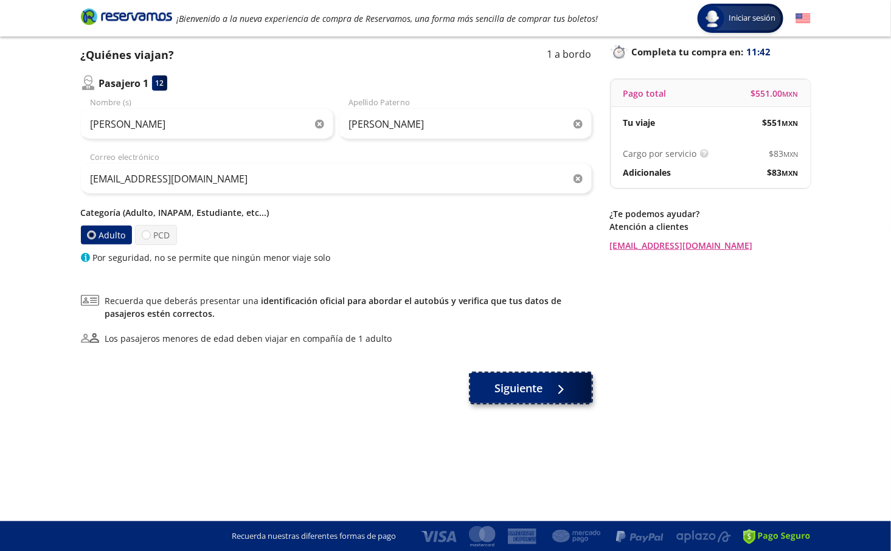
click at [540, 402] on button "Siguiente" at bounding box center [531, 388] width 122 height 30
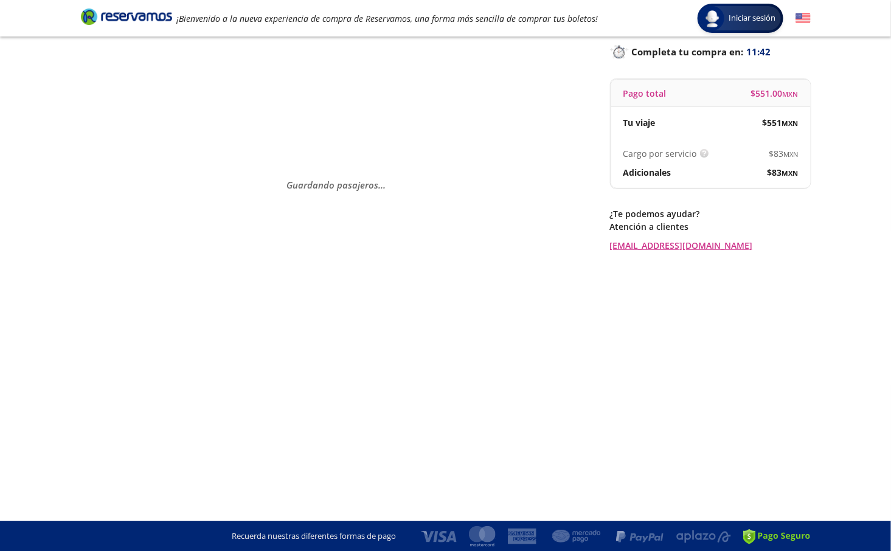
scroll to position [0, 0]
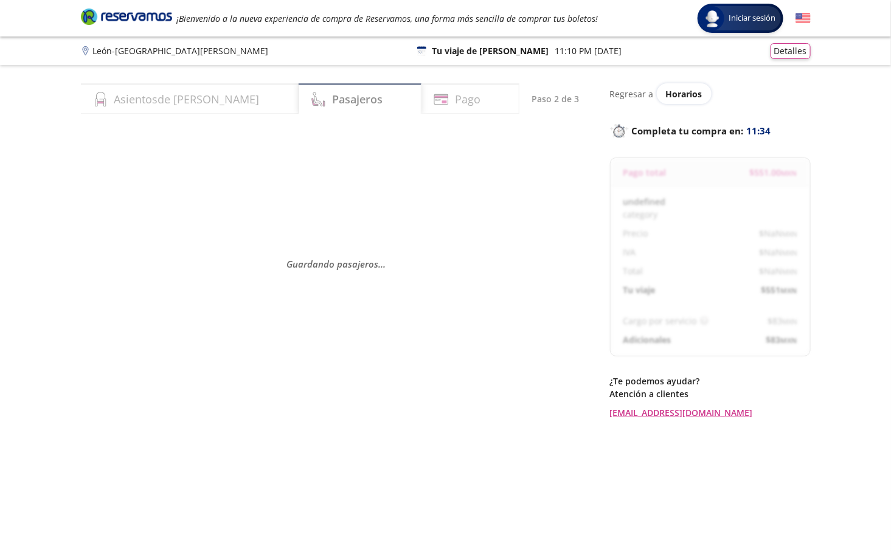
select select "MX"
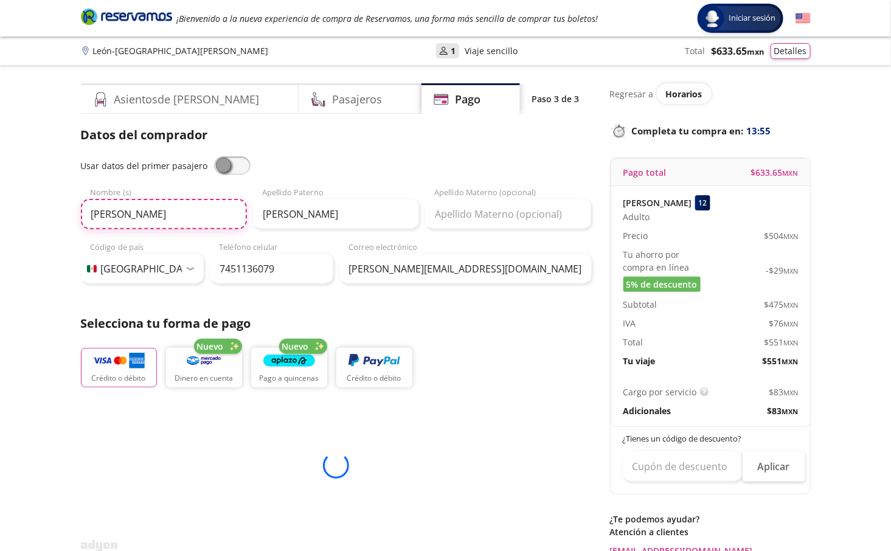
click at [201, 216] on input "Jorge Agustín" at bounding box center [164, 214] width 166 height 30
click at [196, 214] on input "Jorge Agustín" at bounding box center [164, 214] width 166 height 30
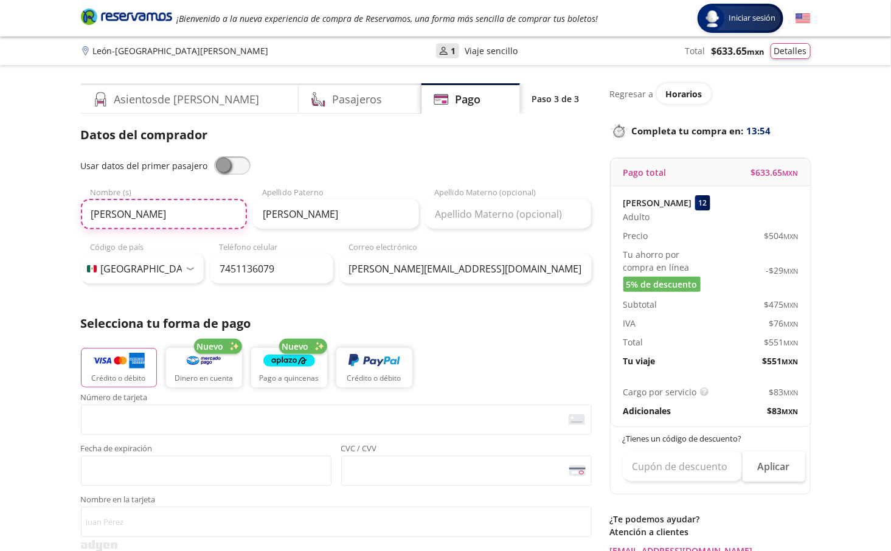
click at [196, 214] on input "Jorge Agustín" at bounding box center [164, 214] width 166 height 30
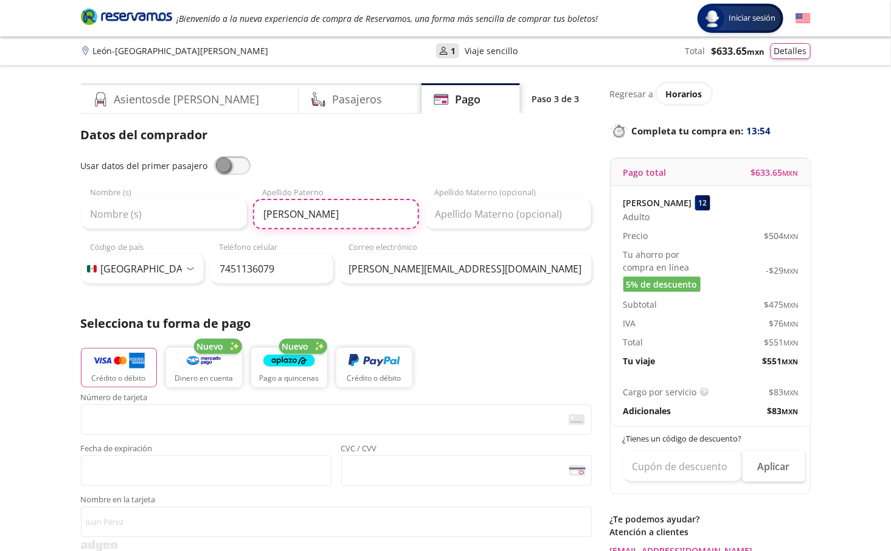
click at [312, 226] on input "Palma Dozal" at bounding box center [336, 214] width 166 height 30
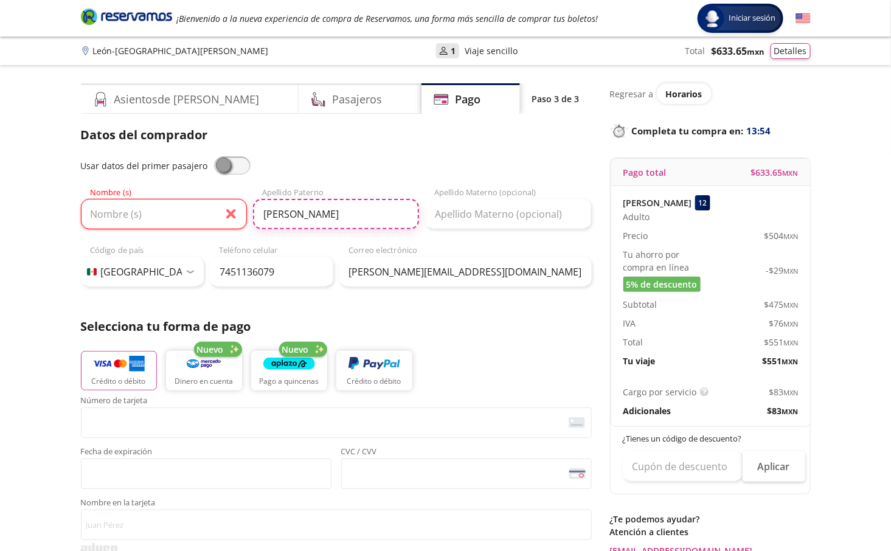
click at [312, 226] on input "Palma Dozal" at bounding box center [336, 214] width 166 height 30
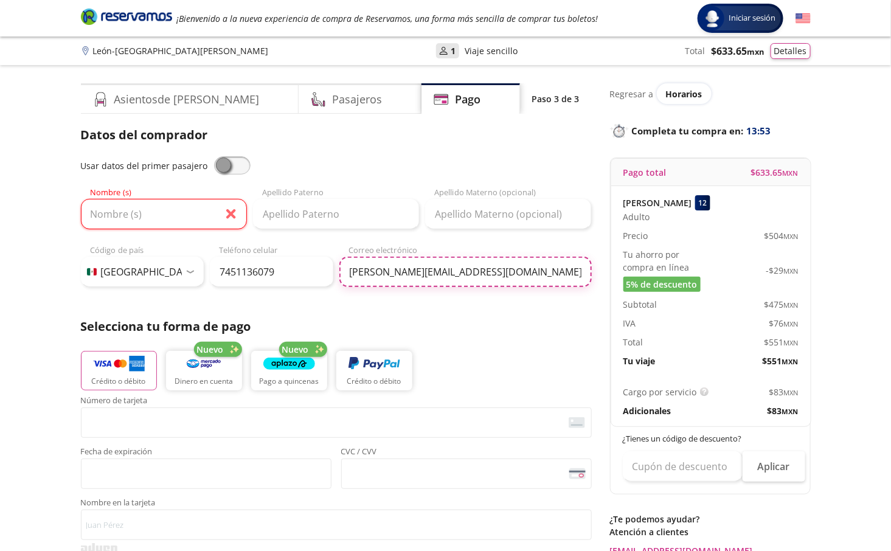
click at [422, 276] on input "Jorge.ap147@gmail.com" at bounding box center [465, 272] width 252 height 30
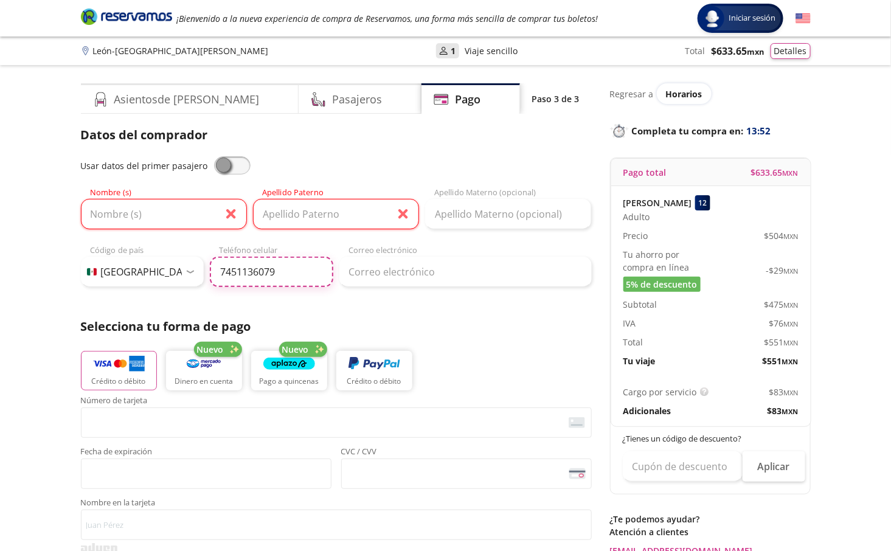
click at [279, 278] on input "7451136079" at bounding box center [272, 272] width 124 height 30
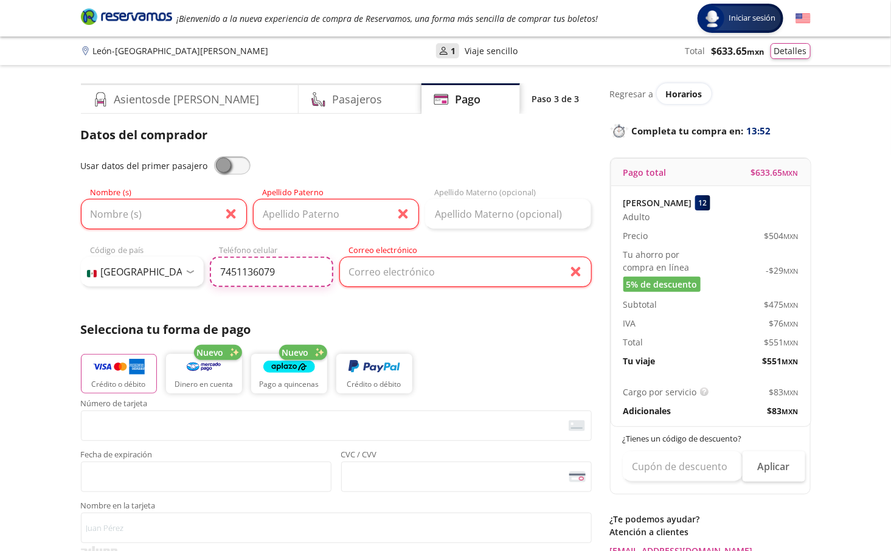
click at [279, 278] on input "7451136079" at bounding box center [272, 272] width 124 height 30
click at [225, 169] on span at bounding box center [232, 165] width 37 height 18
click at [214, 156] on input "checkbox" at bounding box center [214, 156] width 0 height 0
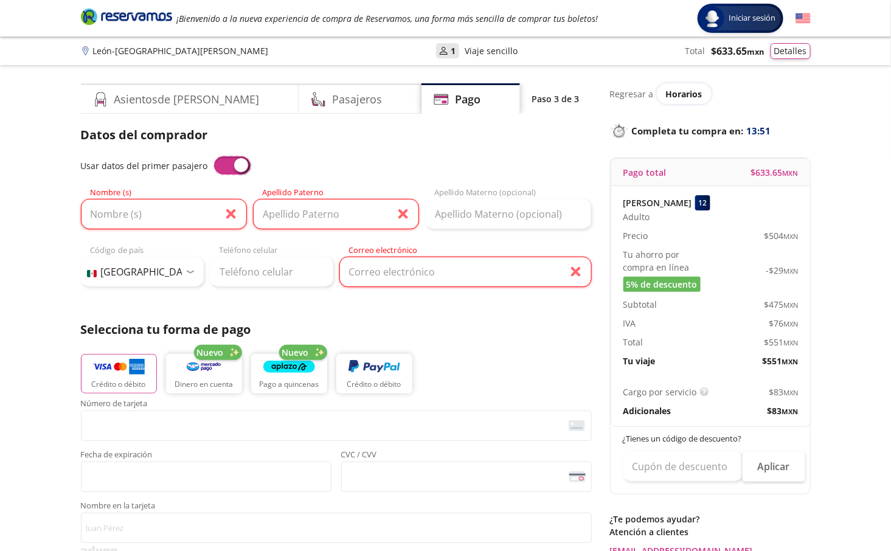
type input "Maribel"
type input "Loera Castillo"
type input "mmabel_7@hotmIl.com"
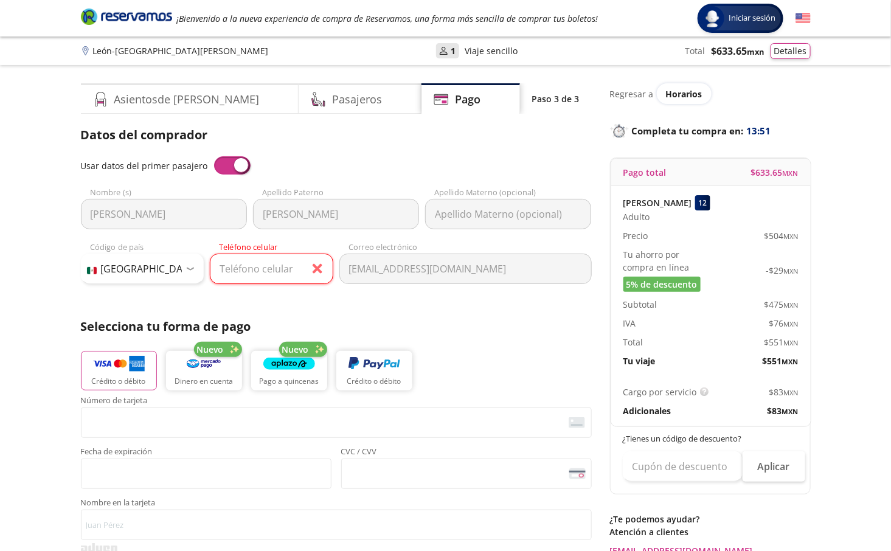
click at [225, 169] on span at bounding box center [232, 165] width 37 height 18
click at [214, 156] on input "checkbox" at bounding box center [214, 156] width 0 height 0
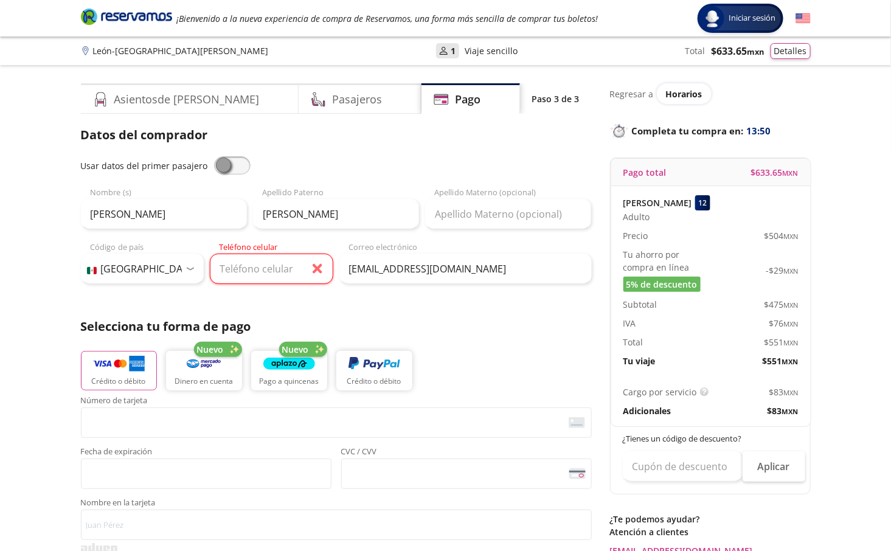
click at [251, 238] on div "Usar datos del primer pasajero Maribel Nombre (s) Loera Castillo Apellido Pater…" at bounding box center [336, 221] width 511 height 131
click at [252, 268] on input "Teléfono celular" at bounding box center [272, 269] width 124 height 30
paste input "481 114 8336"
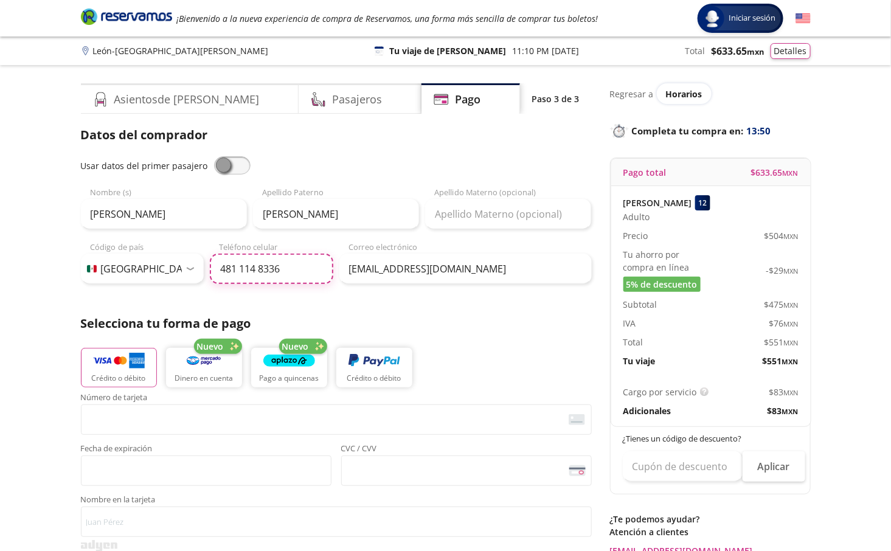
type input "481 114 8336"
click at [35, 324] on div "Group 9 Created with Sketch. Pago León - San Luis Potosí Iniciar sesión Iniciar…" at bounding box center [445, 504] width 891 height 1008
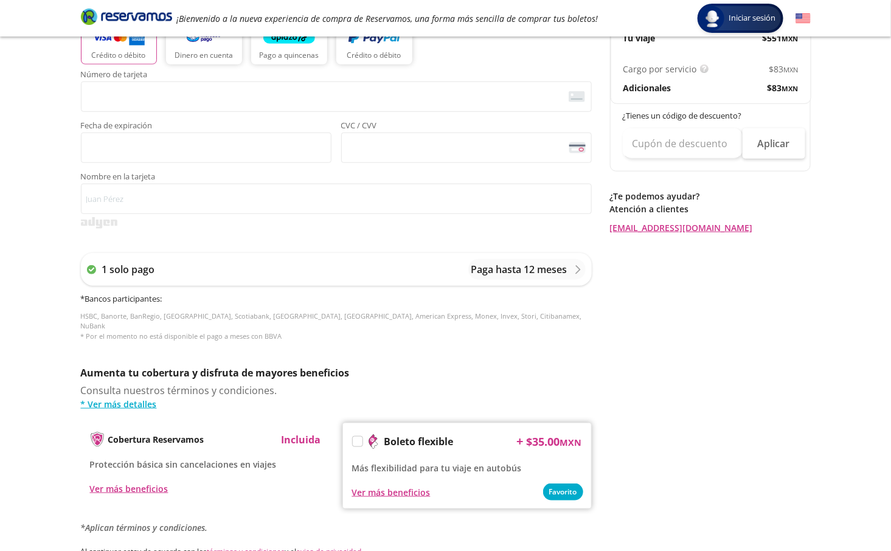
scroll to position [448, 0]
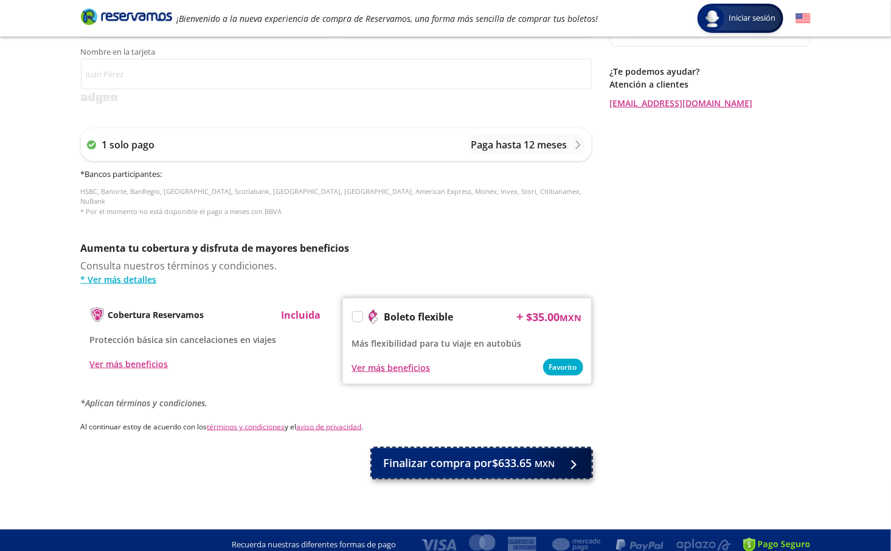
click at [398, 448] on button "Finalizar compra por $633.65 MXN" at bounding box center [482, 463] width 220 height 30
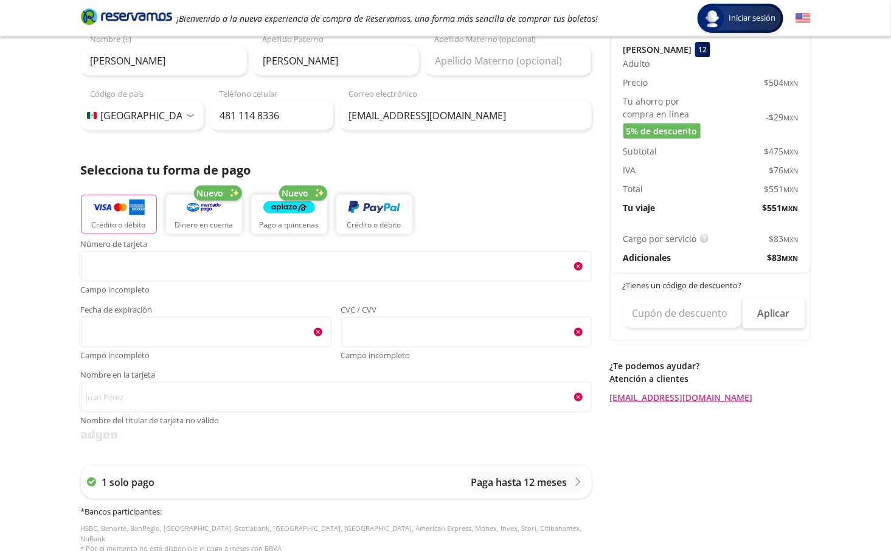
scroll to position [0, 0]
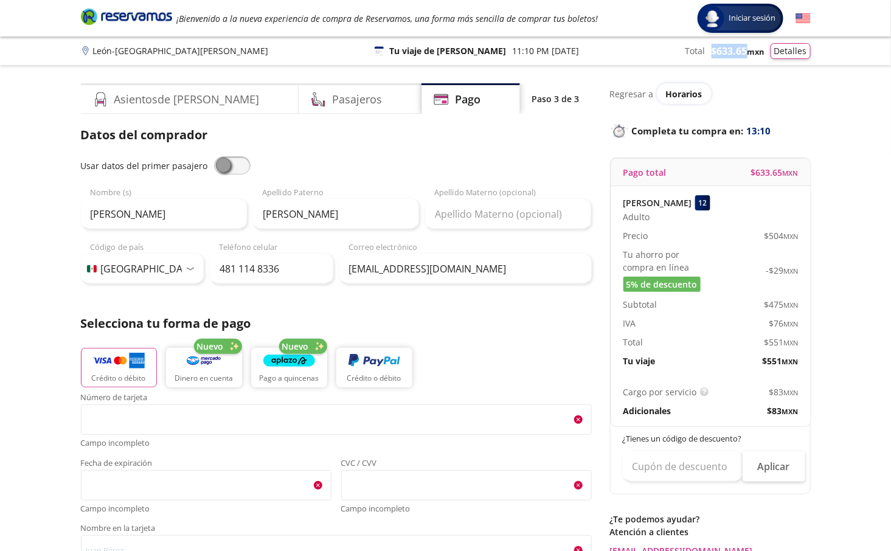
copy span "$ 633.65"
drag, startPoint x: 710, startPoint y: 50, endPoint x: 745, endPoint y: 46, distance: 35.5
click at [745, 46] on span "$ 633.65 MXN" at bounding box center [738, 51] width 53 height 15
drag, startPoint x: 745, startPoint y: 46, endPoint x: 453, endPoint y: 179, distance: 321.0
click at [748, 46] on small "MXN" at bounding box center [756, 51] width 17 height 11
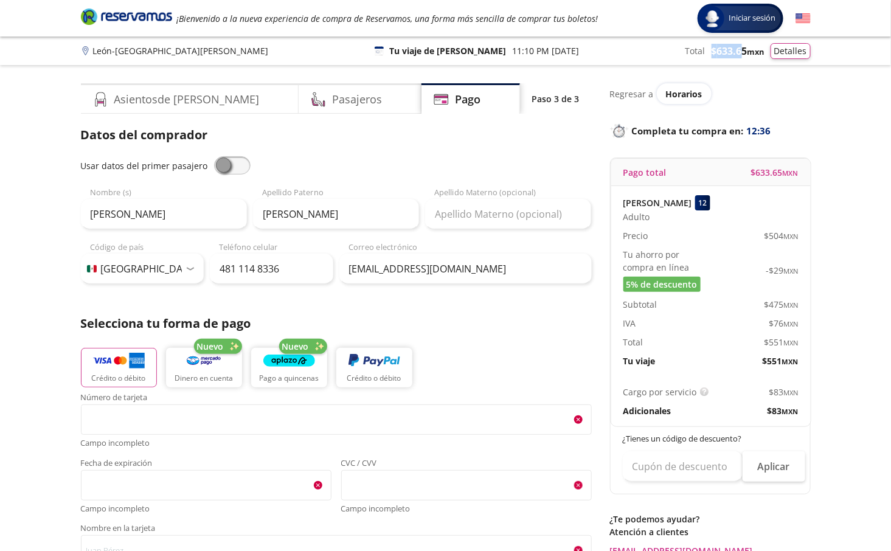
copy span "$ 633.6"
copy span "$ 633.65"
drag, startPoint x: 709, startPoint y: 57, endPoint x: 745, endPoint y: 51, distance: 36.4
click at [745, 51] on span "$ 633.65 MXN" at bounding box center [738, 51] width 53 height 15
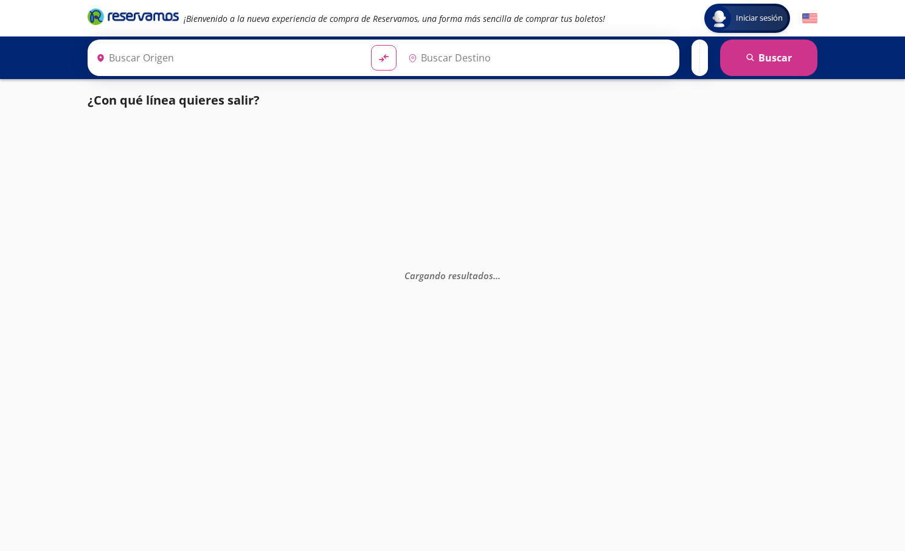
type input "[GEOGRAPHIC_DATA], [GEOGRAPHIC_DATA]"
type input "[GEOGRAPHIC_DATA], [GEOGRAPHIC_DATA][PERSON_NAME]"
